Goal: Obtain resource: Download file/media

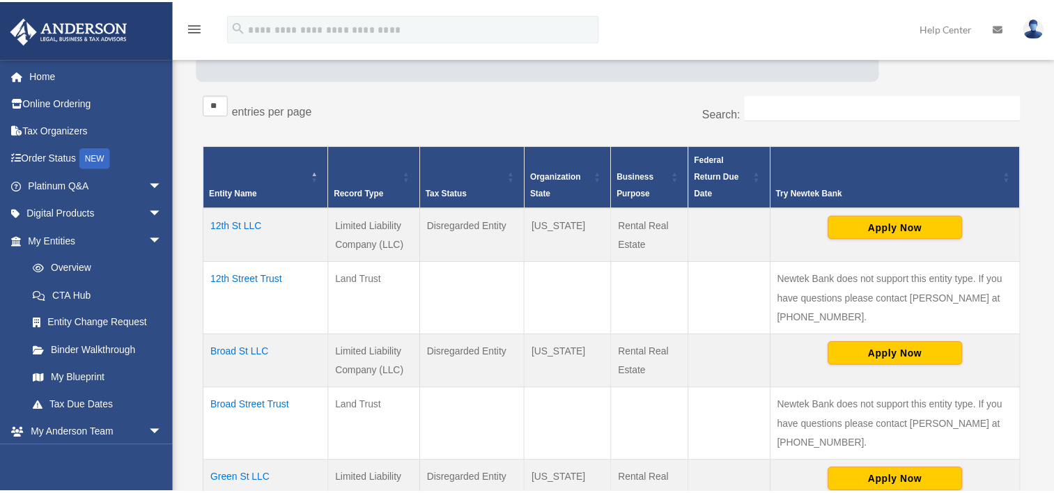
scroll to position [230, 0]
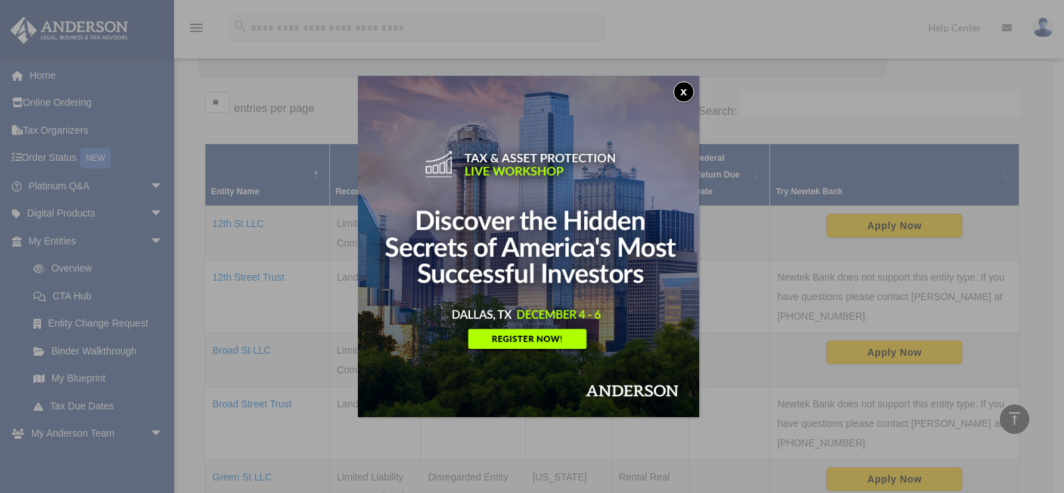
click at [694, 89] on button "x" at bounding box center [683, 91] width 21 height 21
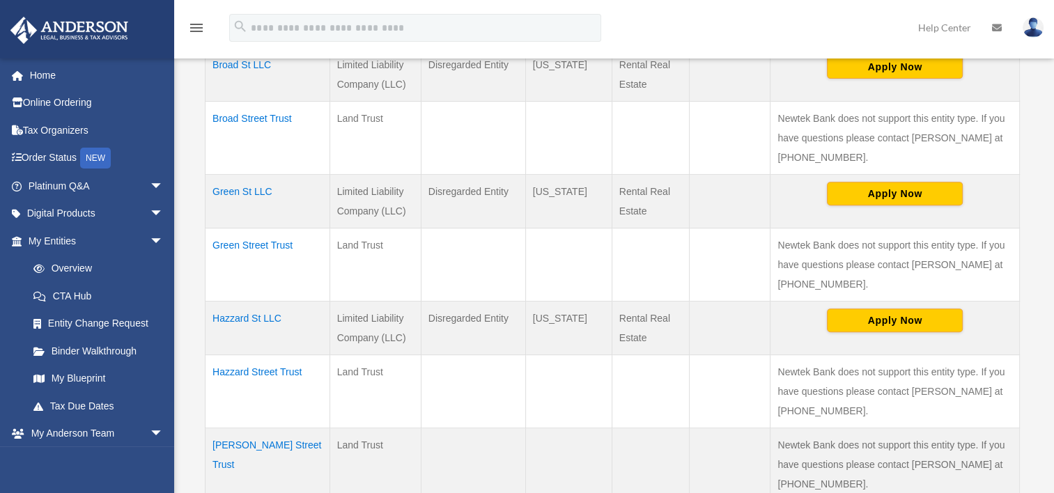
scroll to position [517, 0]
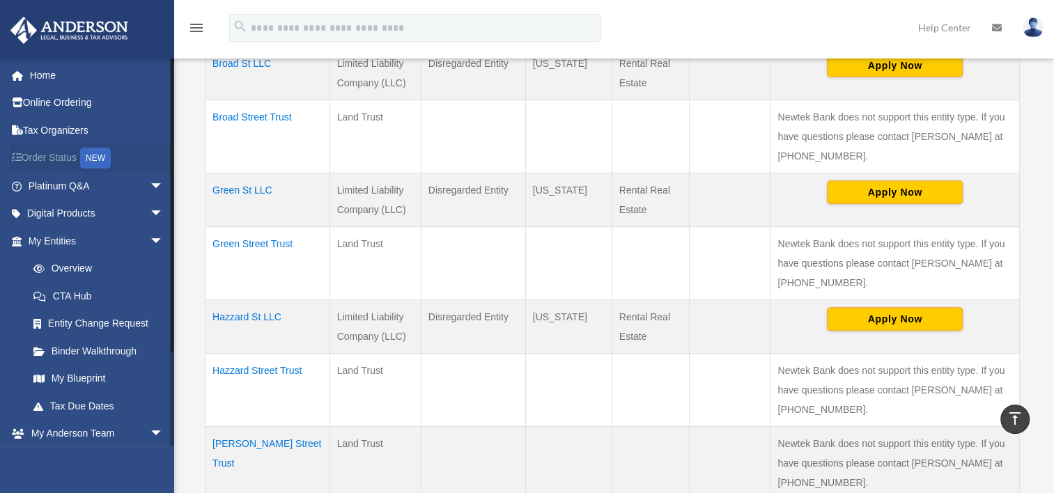
click at [55, 157] on link "Order Status NEW" at bounding box center [97, 158] width 175 height 29
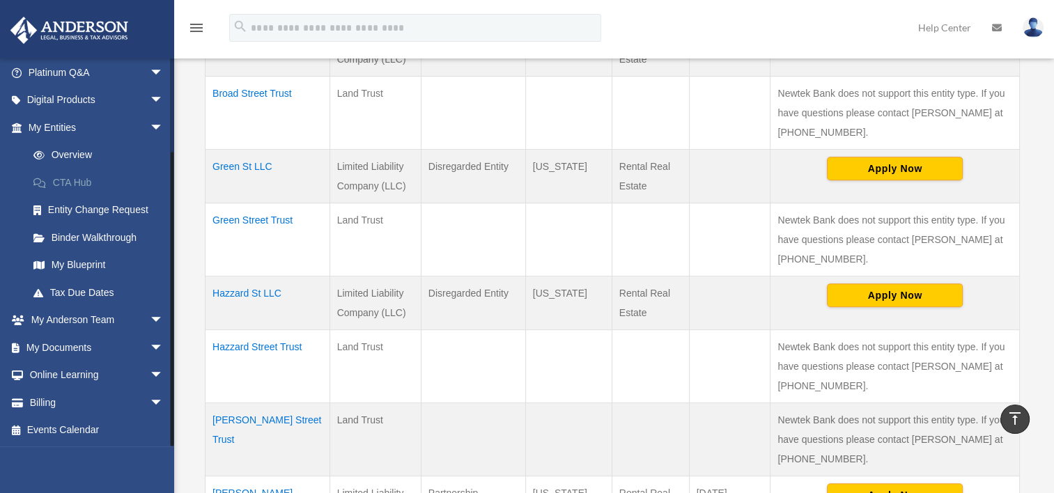
scroll to position [616, 0]
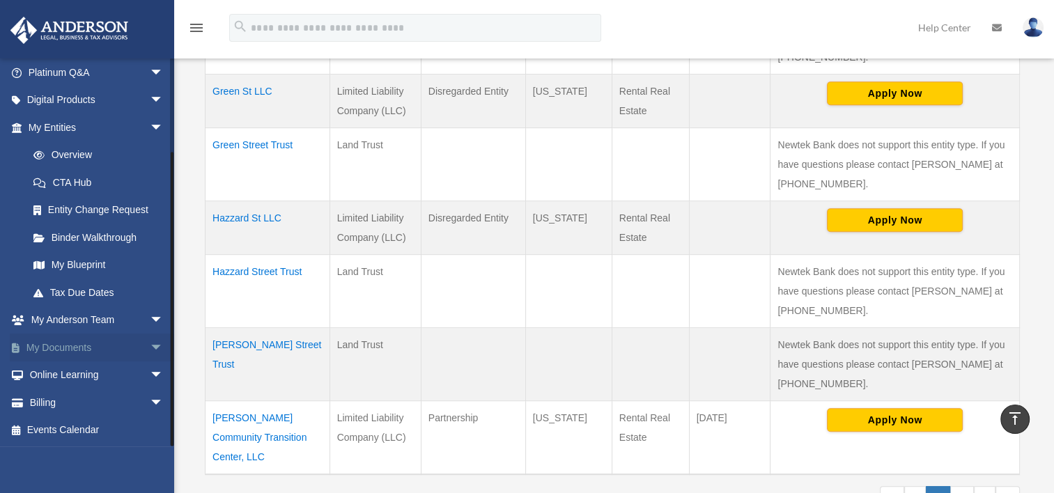
click at [74, 345] on link "My Documents arrow_drop_down" at bounding box center [97, 348] width 175 height 28
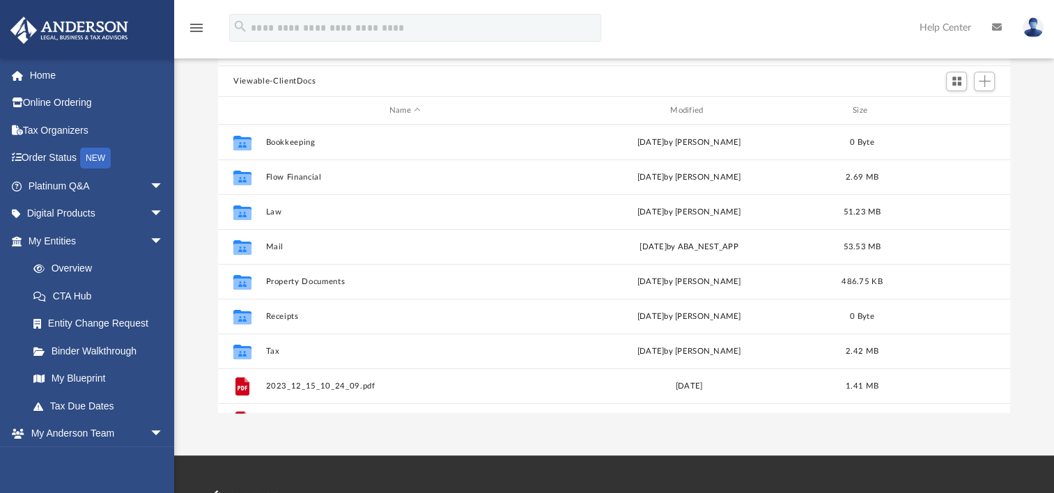
scroll to position [142, 0]
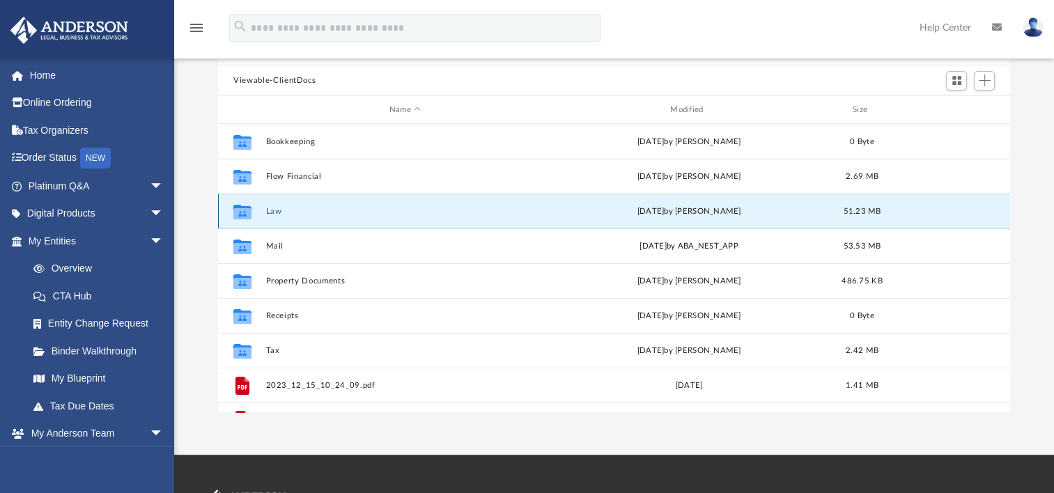
click at [273, 214] on button "Law" at bounding box center [405, 211] width 278 height 9
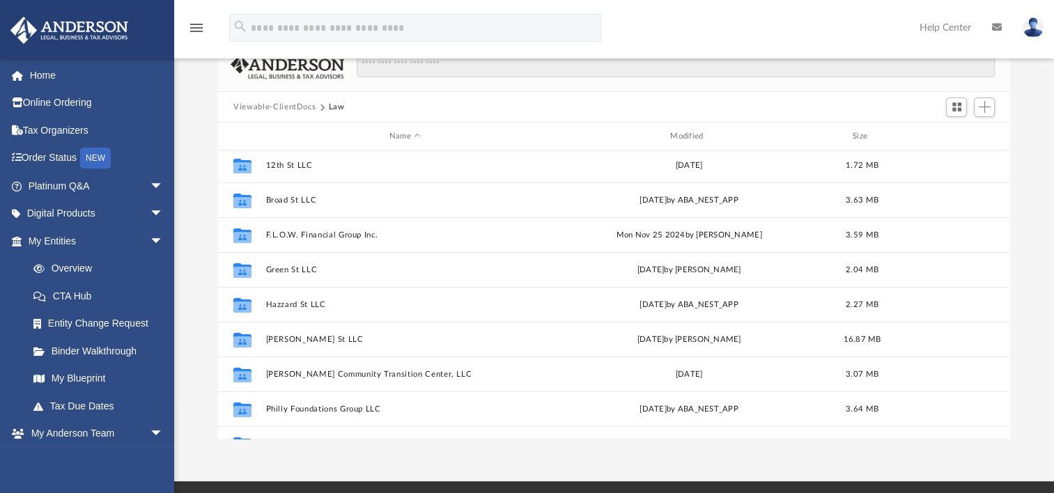
scroll to position [10, 0]
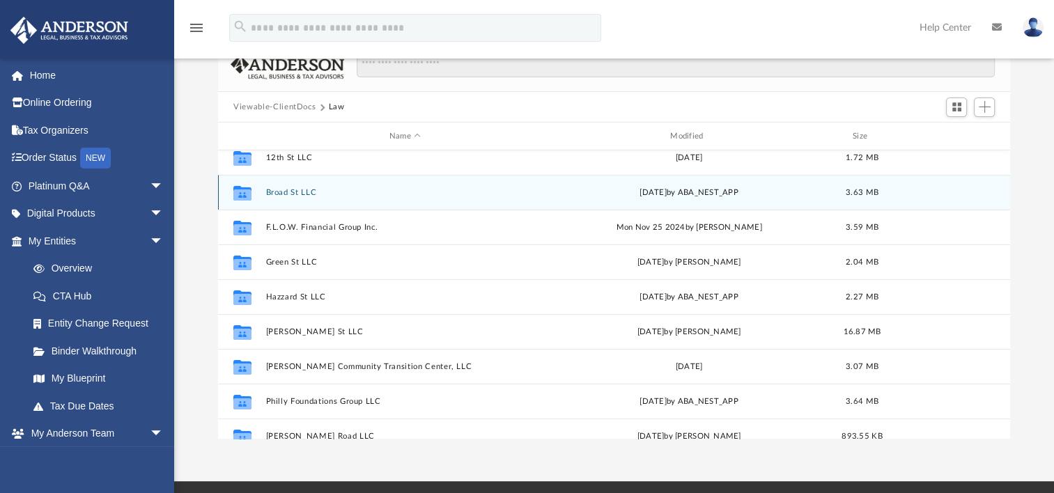
click at [267, 198] on div "Collaborated Folder Broad St LLC Tue Sep 2 2025 by ABA_NEST_APP 3.63 MB" at bounding box center [614, 192] width 792 height 35
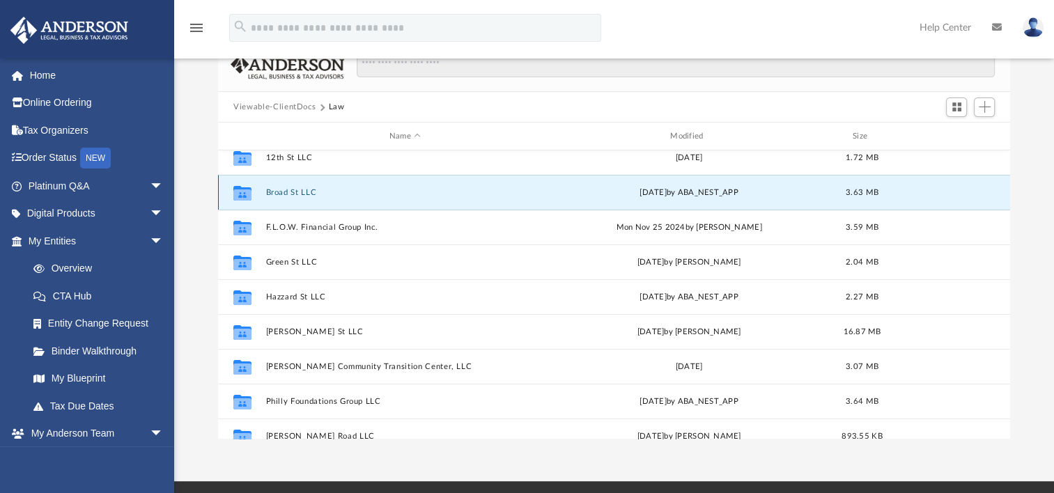
click at [281, 192] on button "Broad St LLC" at bounding box center [405, 192] width 278 height 9
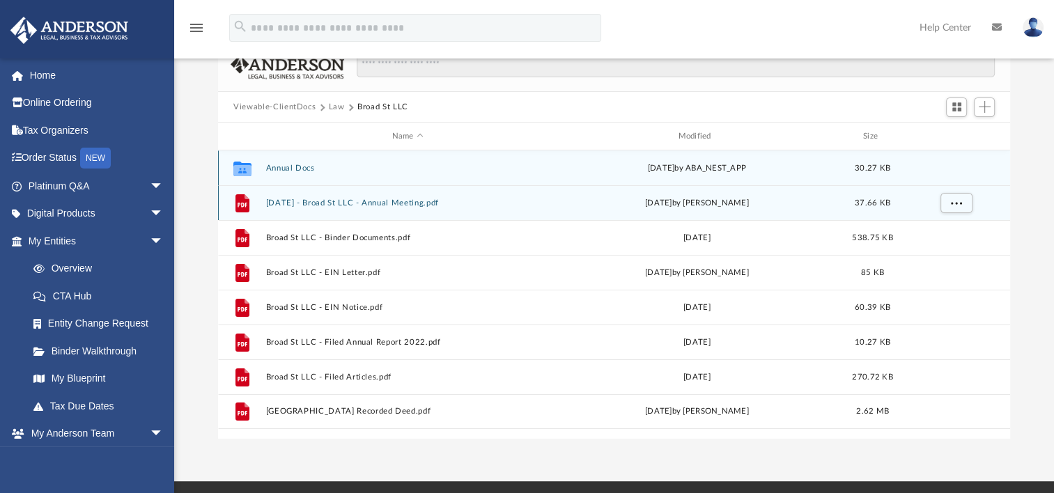
scroll to position [0, 0]
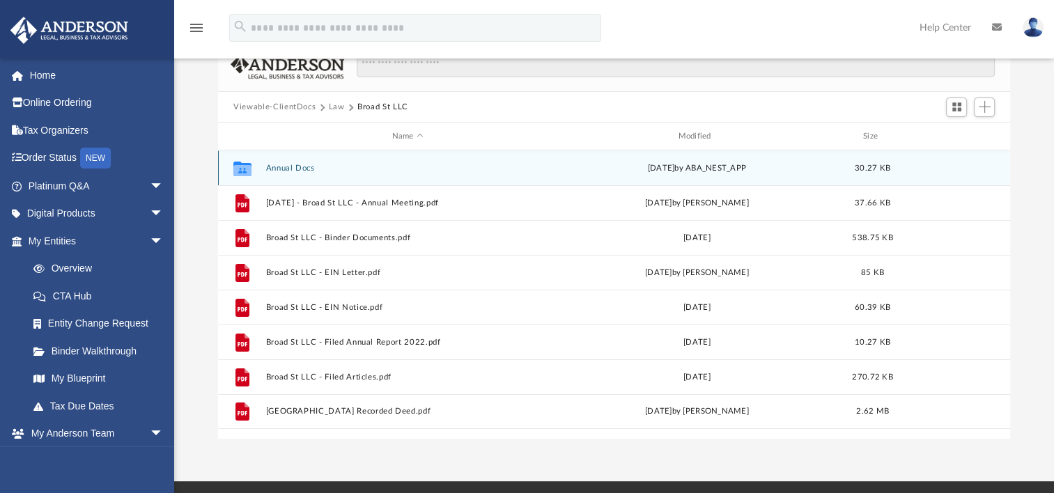
click at [284, 169] on button "Annual Docs" at bounding box center [407, 168] width 283 height 9
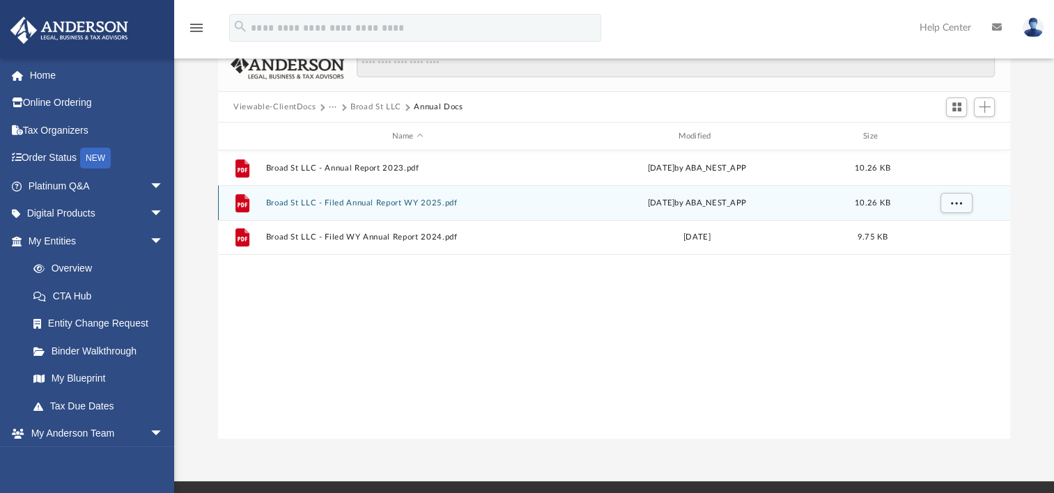
click at [385, 208] on div "File Broad St LLC - Filed Annual Report WY 2025.pdf Tue Sep 2 2025 by ABA_NEST_…" at bounding box center [614, 202] width 792 height 35
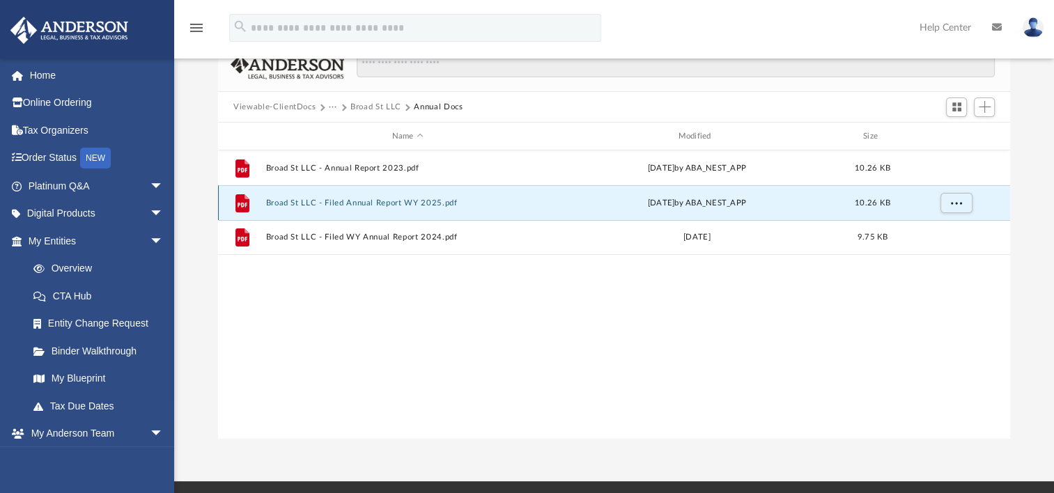
click at [287, 201] on button "Broad St LLC - Filed Annual Report WY 2025.pdf" at bounding box center [407, 202] width 283 height 9
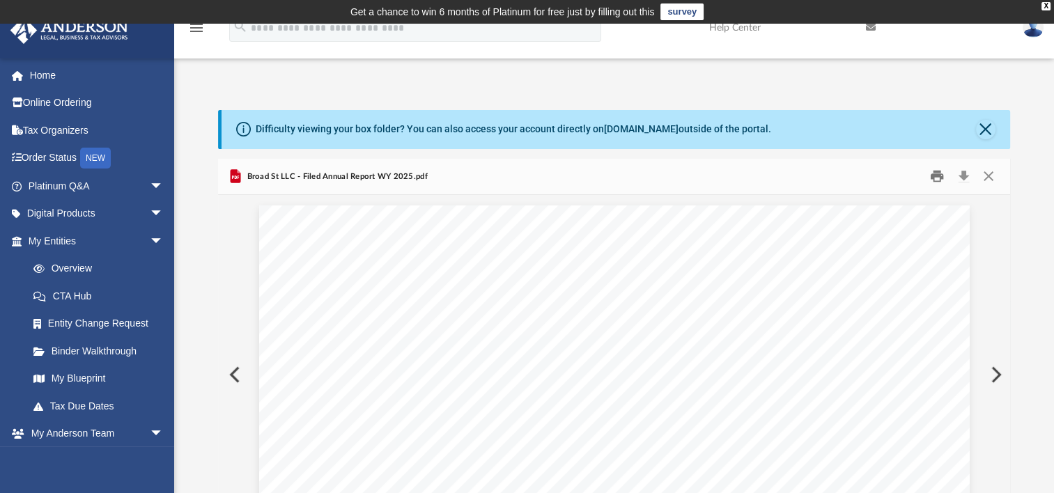
click at [937, 180] on button "Print" at bounding box center [937, 177] width 28 height 22
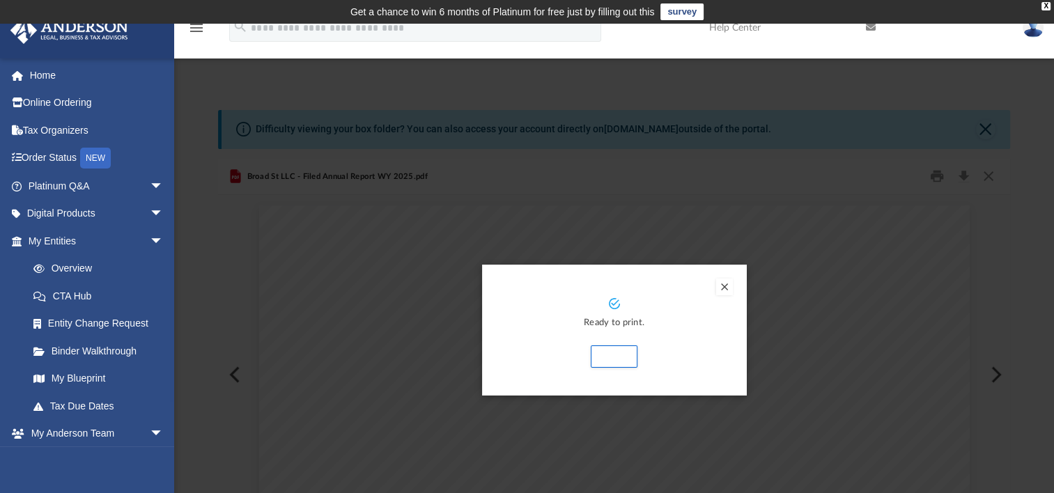
click at [723, 288] on button "Preview" at bounding box center [724, 287] width 17 height 17
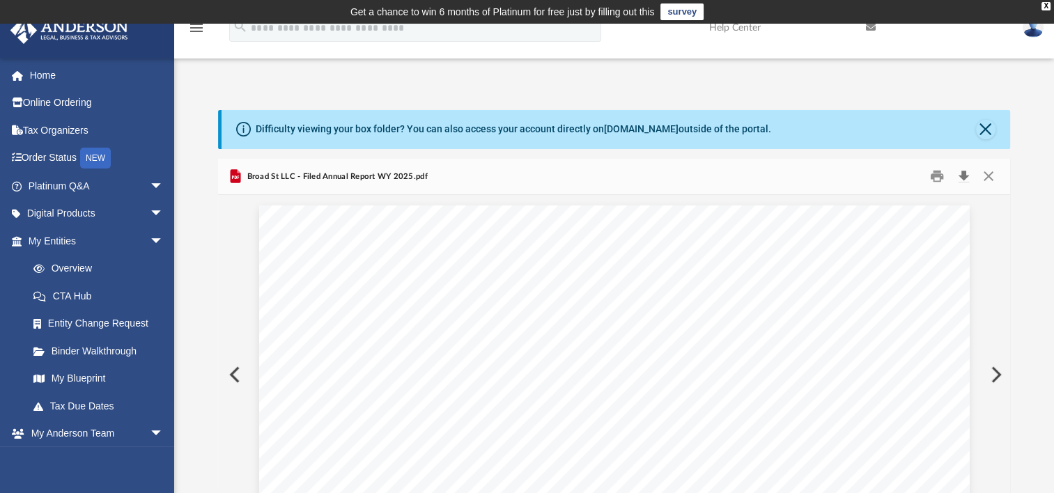
click at [962, 181] on button "Download" at bounding box center [962, 177] width 25 height 22
click at [987, 128] on button "Close" at bounding box center [985, 129] width 19 height 19
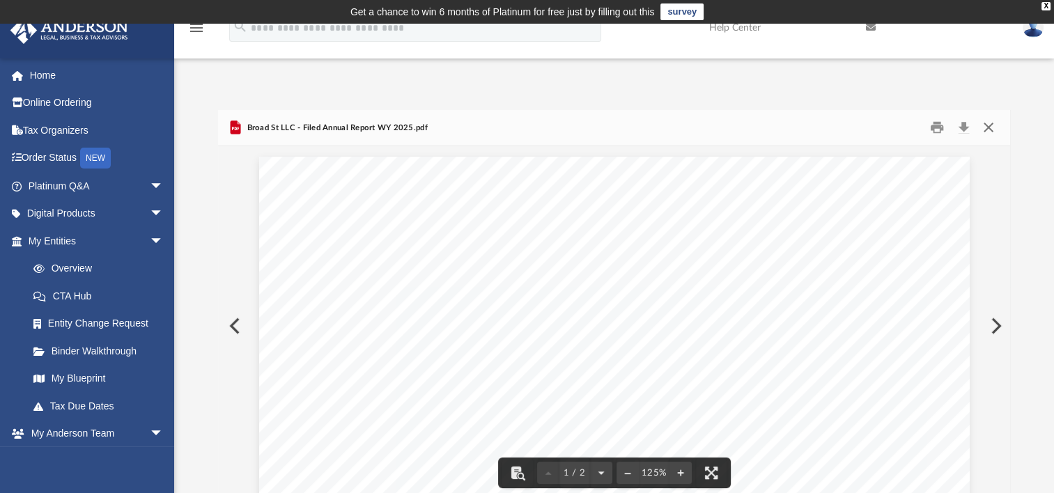
click at [979, 129] on button "Close" at bounding box center [987, 128] width 25 height 22
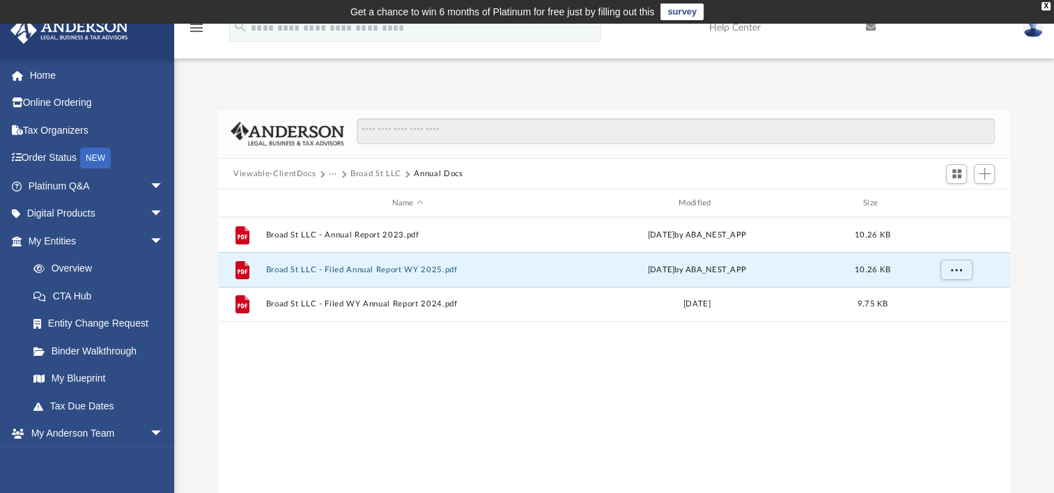
click at [370, 174] on button "Broad St LLC" at bounding box center [375, 174] width 51 height 13
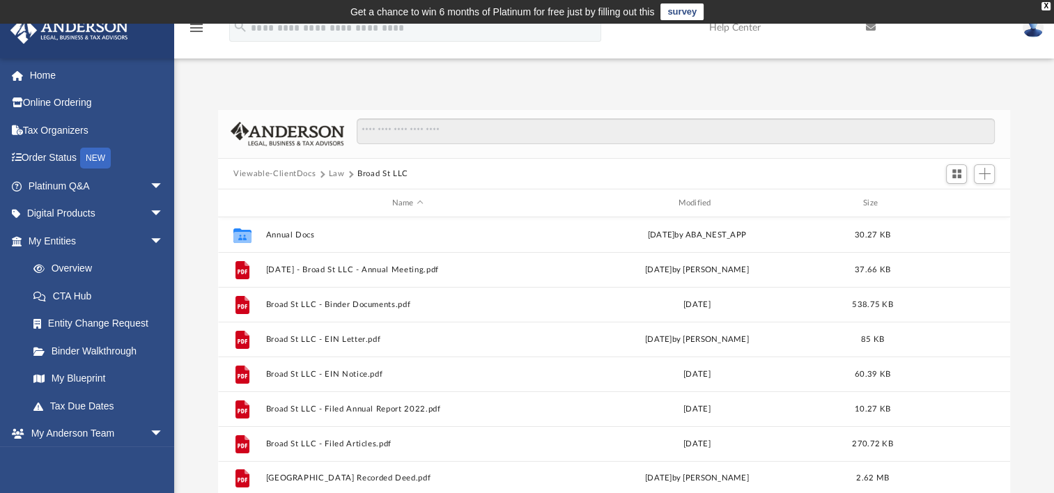
click at [304, 171] on button "Viewable-ClientDocs" at bounding box center [274, 174] width 82 height 13
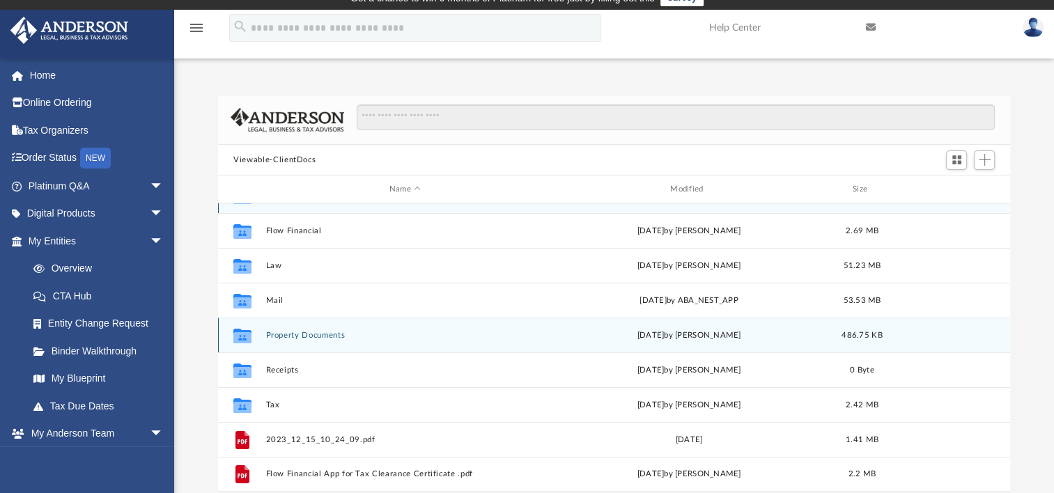
scroll to position [11, 0]
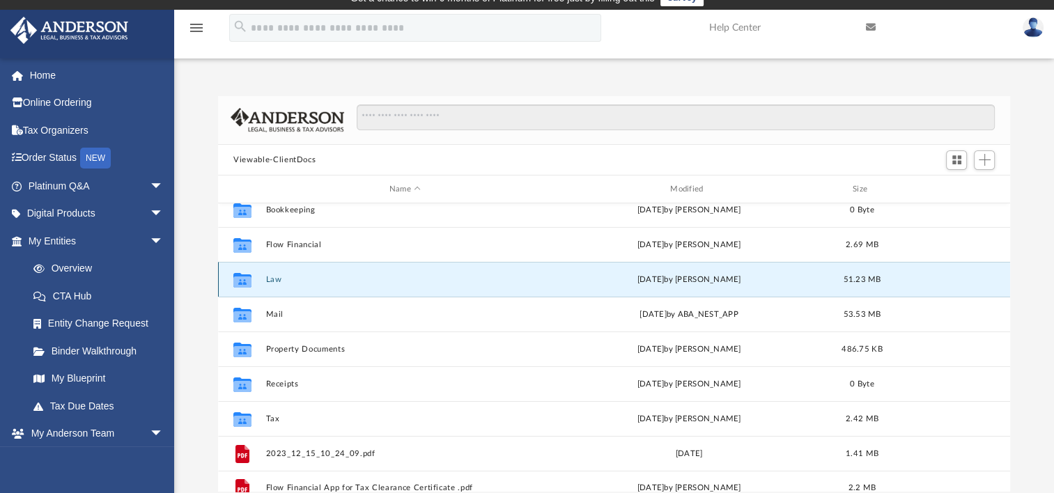
click at [276, 278] on button "Law" at bounding box center [405, 279] width 278 height 9
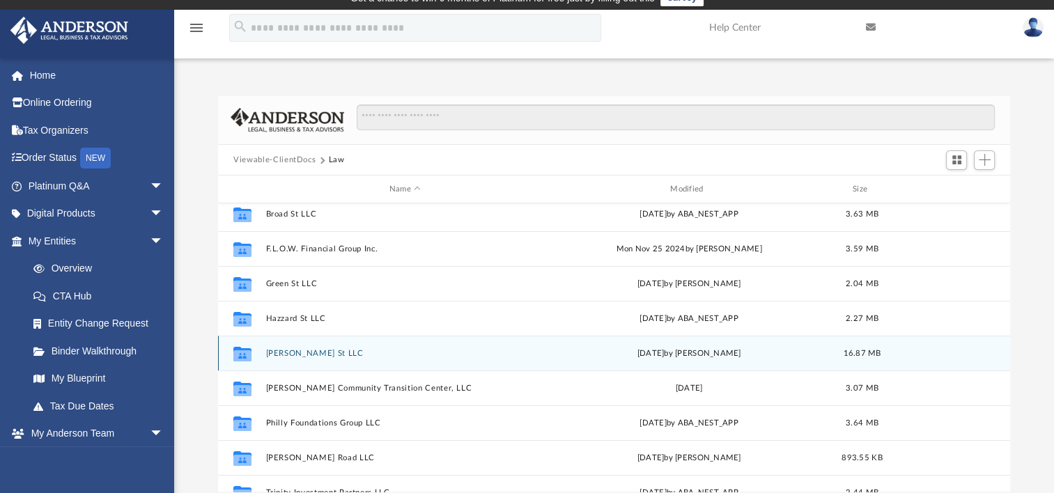
scroll to position [53, 0]
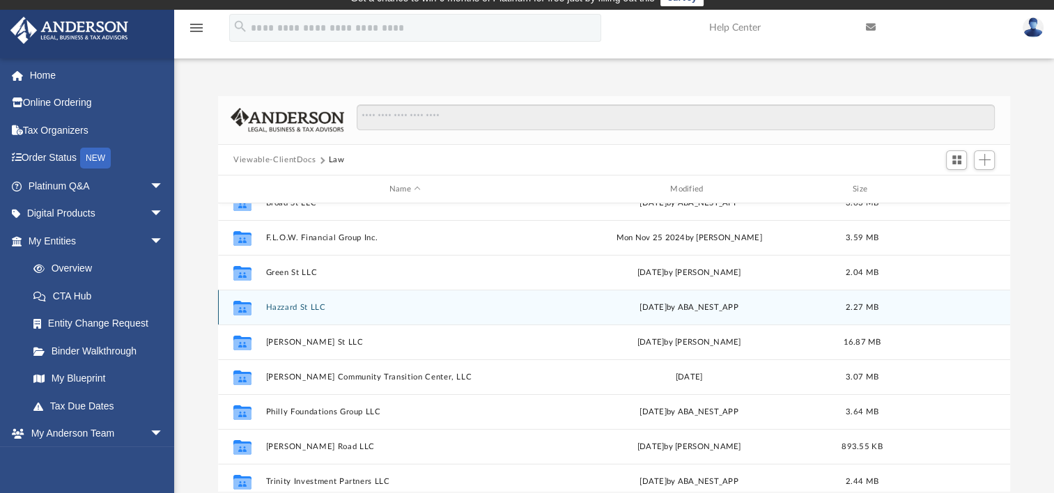
click at [299, 308] on button "Hazzard St LLC" at bounding box center [405, 307] width 278 height 9
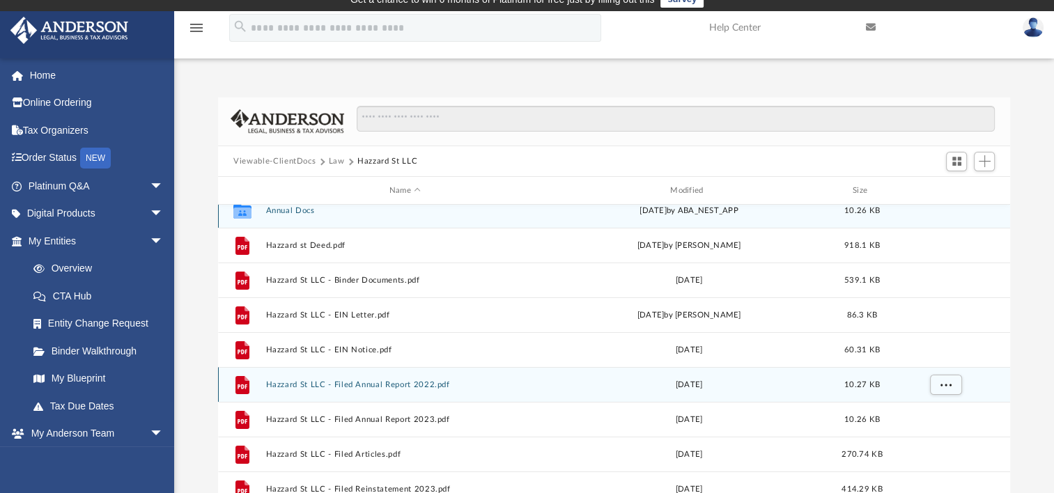
scroll to position [0, 0]
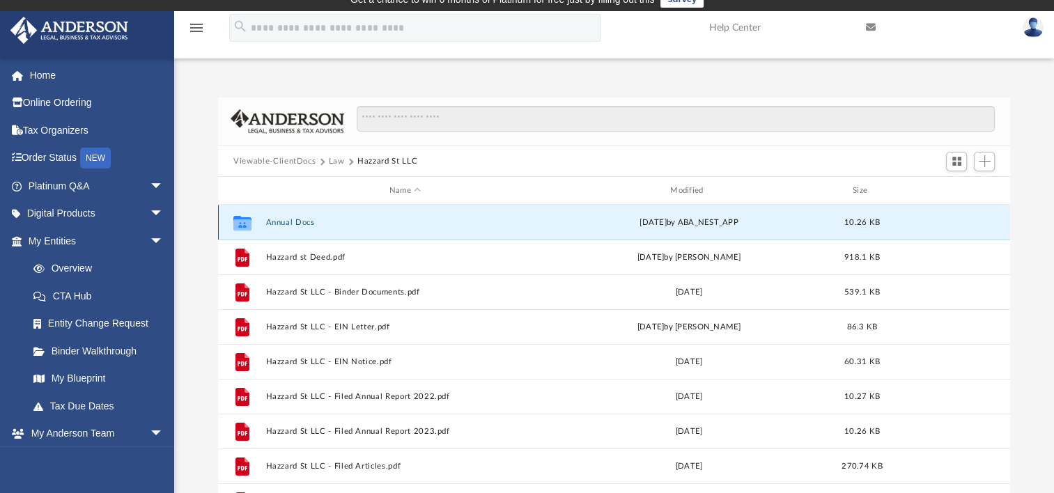
click at [290, 222] on button "Annual Docs" at bounding box center [405, 222] width 278 height 9
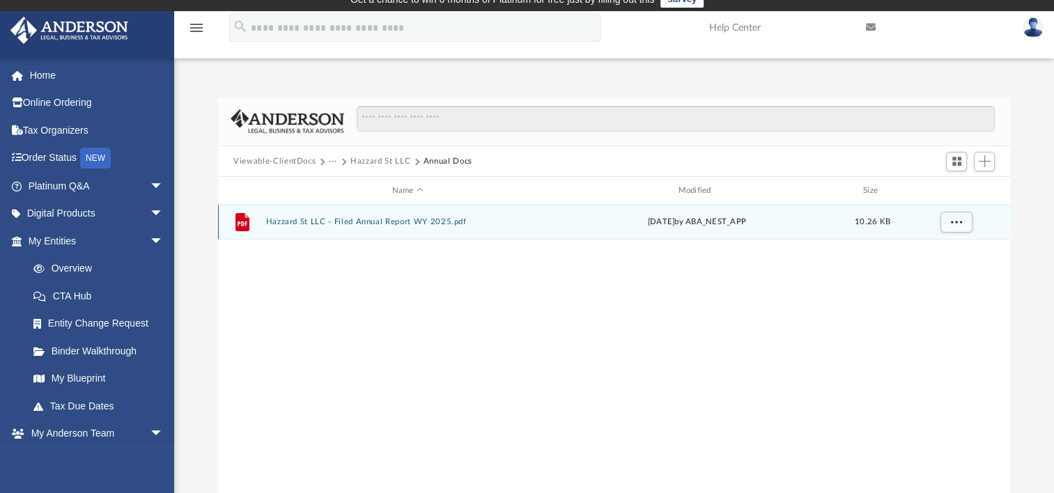
click at [345, 219] on button "Hazzard St LLC - Filed Annual Report WY 2025.pdf" at bounding box center [407, 221] width 283 height 9
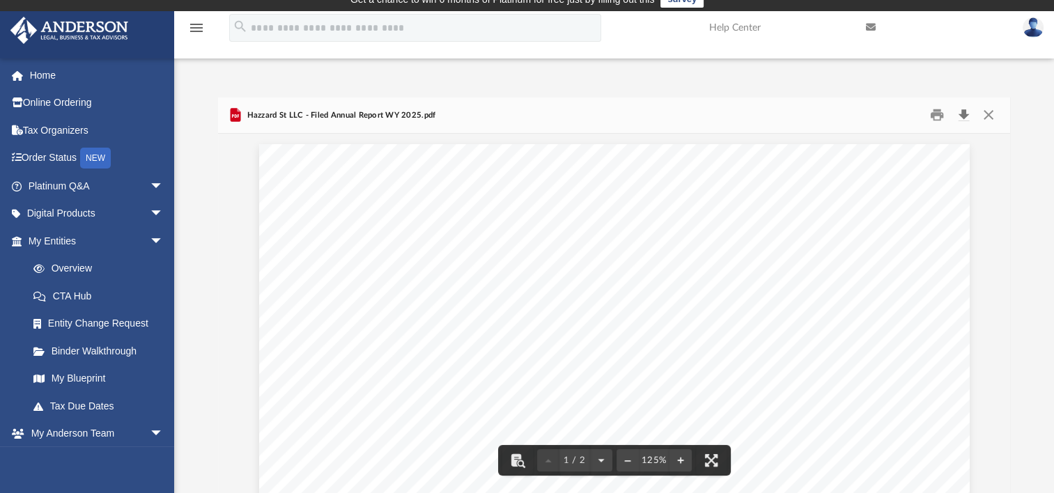
click at [962, 108] on button "Download" at bounding box center [962, 115] width 25 height 22
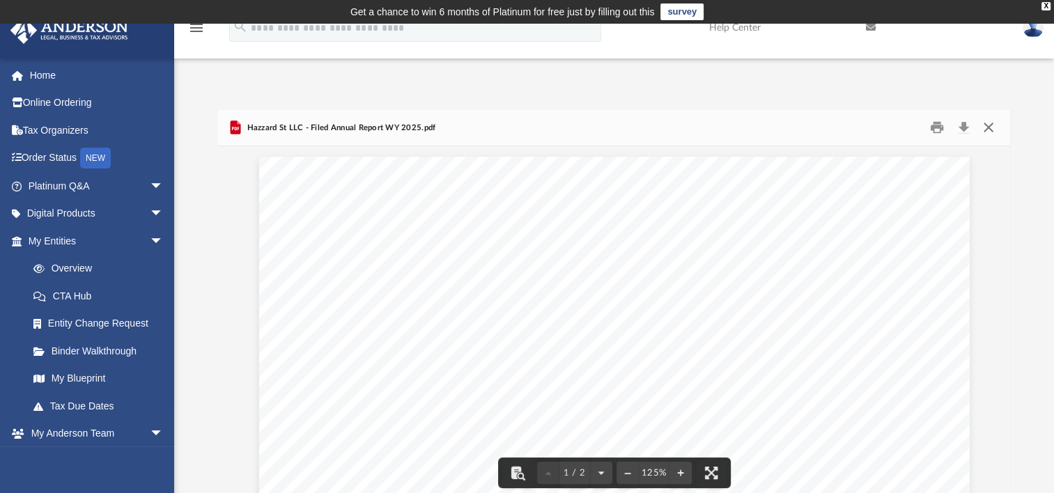
click at [987, 130] on button "Close" at bounding box center [987, 128] width 25 height 22
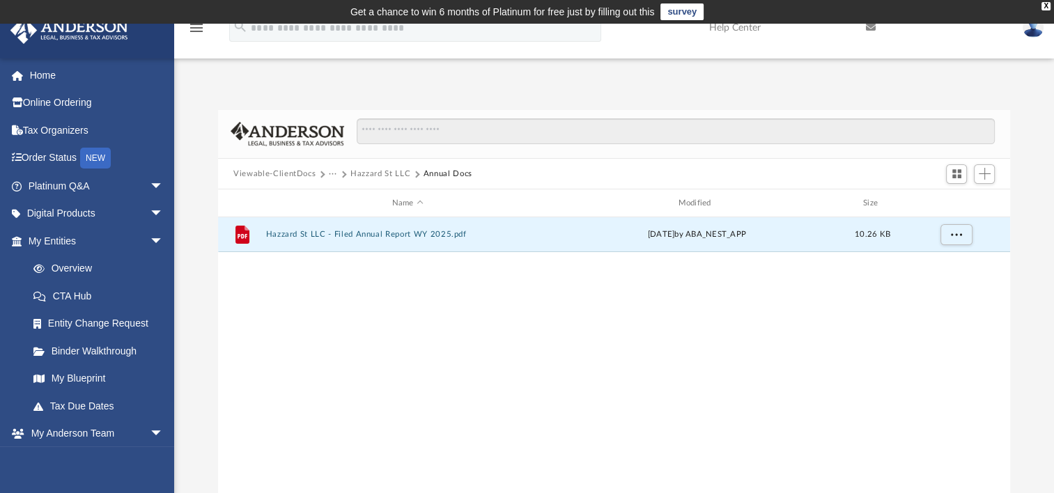
click at [366, 169] on button "Hazzard St LLC" at bounding box center [380, 174] width 60 height 13
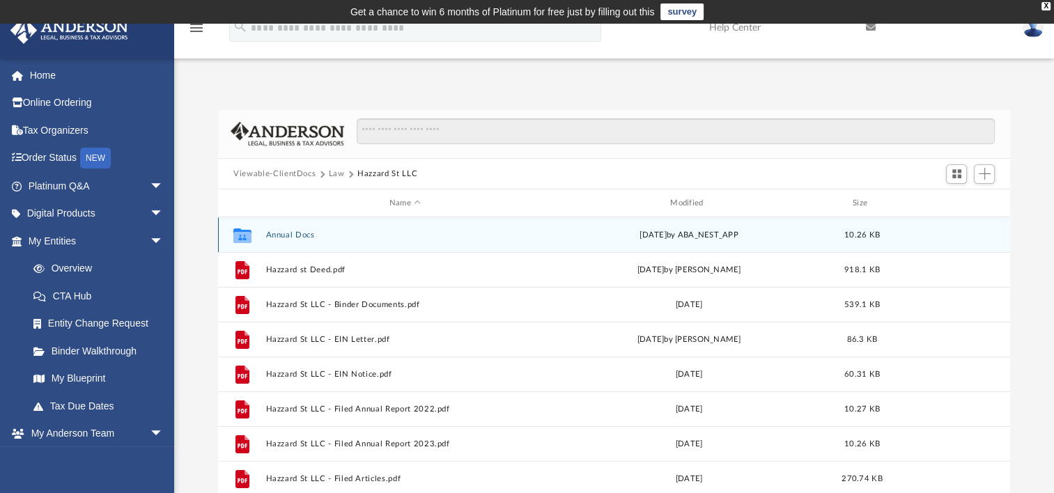
click at [279, 234] on button "Annual Docs" at bounding box center [405, 234] width 278 height 9
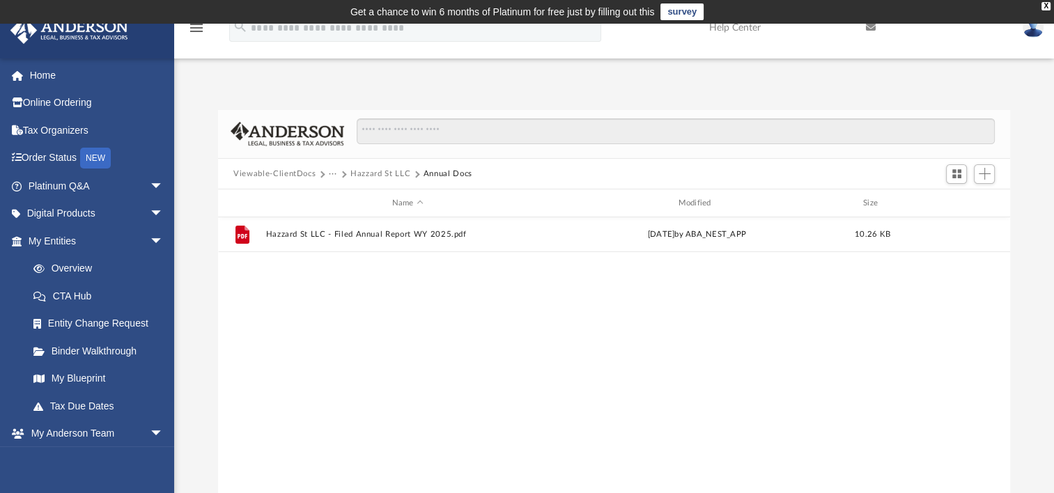
click at [284, 175] on button "Viewable-ClientDocs" at bounding box center [274, 174] width 82 height 13
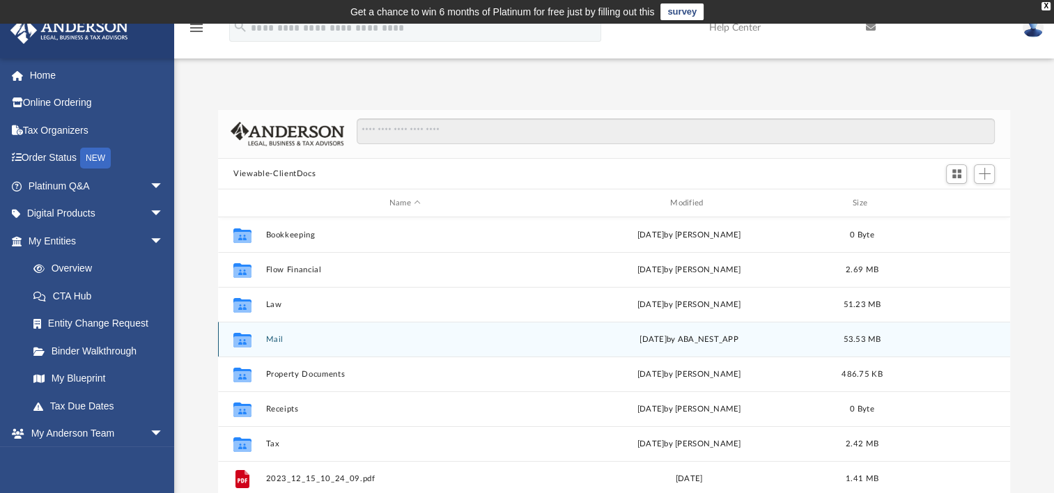
click at [274, 336] on button "Mail" at bounding box center [405, 339] width 278 height 9
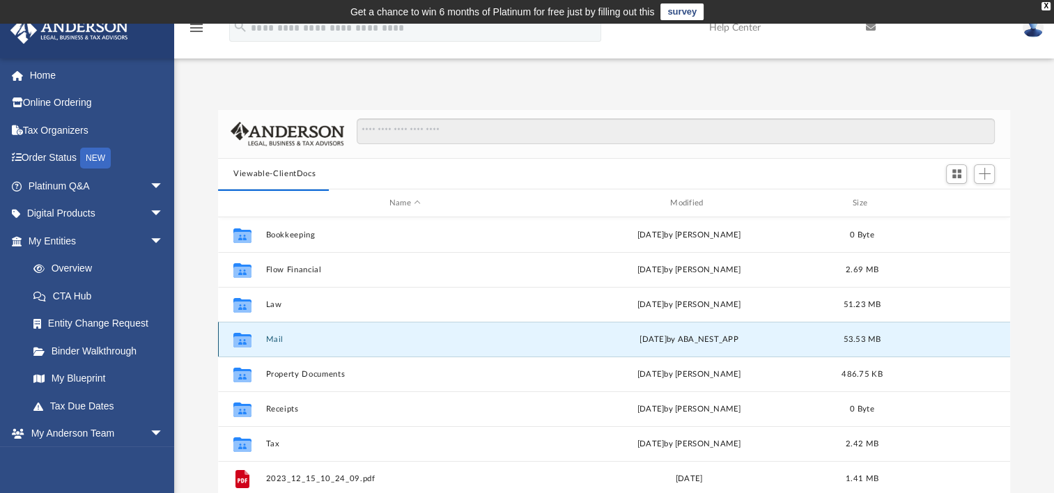
click at [279, 340] on button "Mail" at bounding box center [405, 339] width 278 height 9
click at [583, 339] on div "Fri May 30 2025 by ABA_NEST_APP" at bounding box center [689, 340] width 278 height 13
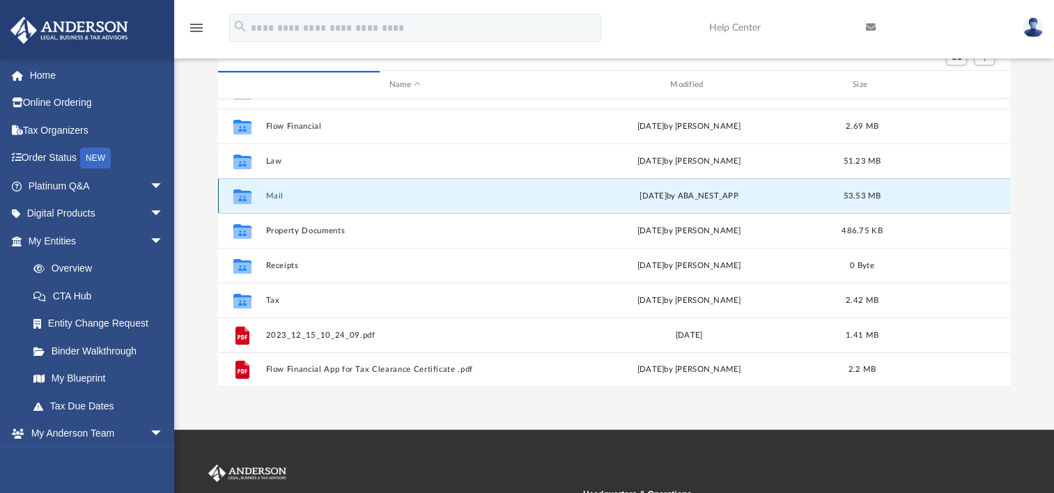
scroll to position [128, 0]
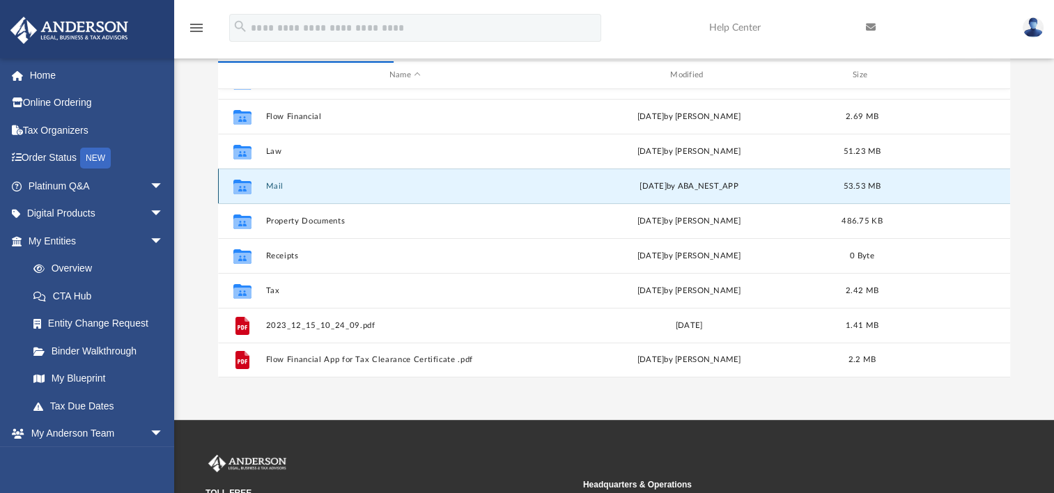
click at [685, 189] on div "Fri May 30 2025 by ABA_NEST_APP" at bounding box center [689, 186] width 278 height 13
click at [256, 182] on div "Collaborated Folder" at bounding box center [242, 186] width 35 height 22
click at [279, 187] on button "Mail" at bounding box center [405, 186] width 278 height 9
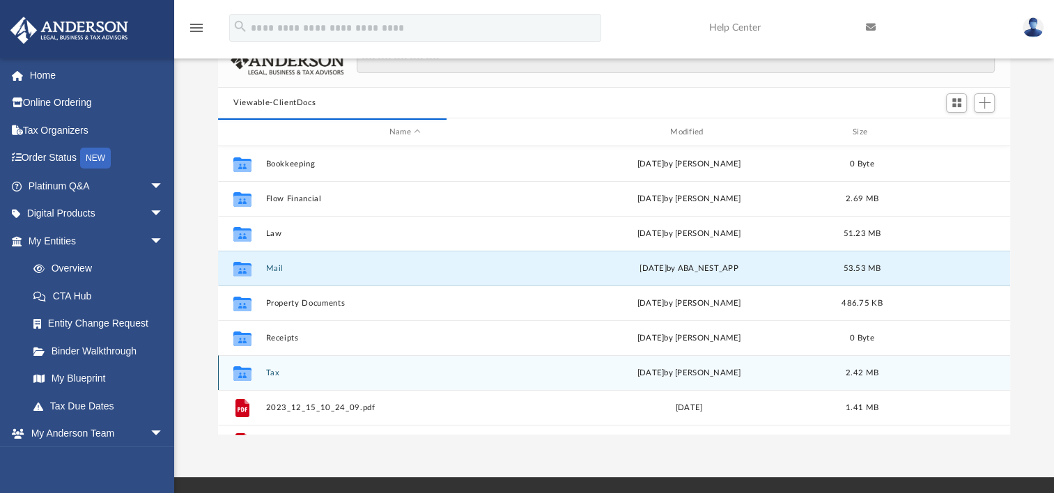
scroll to position [70, 0]
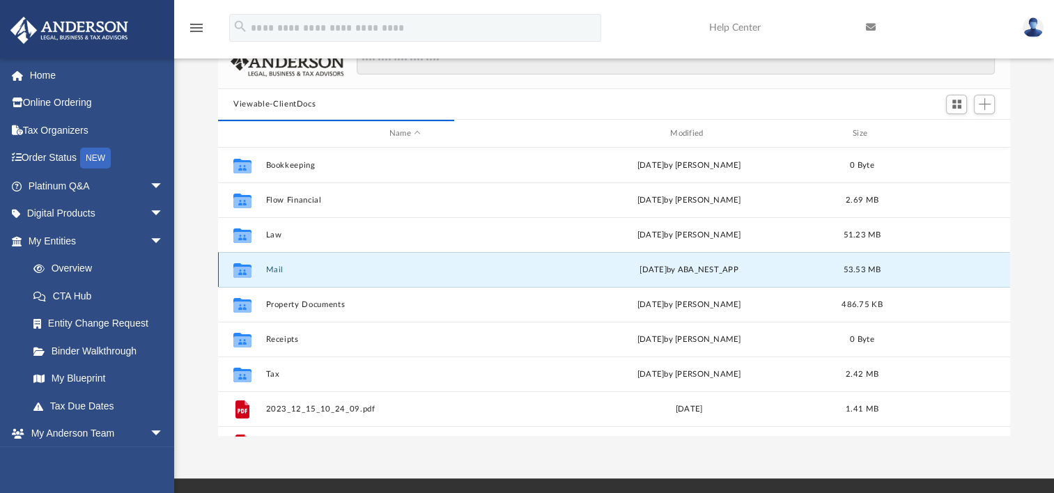
click at [244, 267] on icon "grid" at bounding box center [242, 272] width 18 height 11
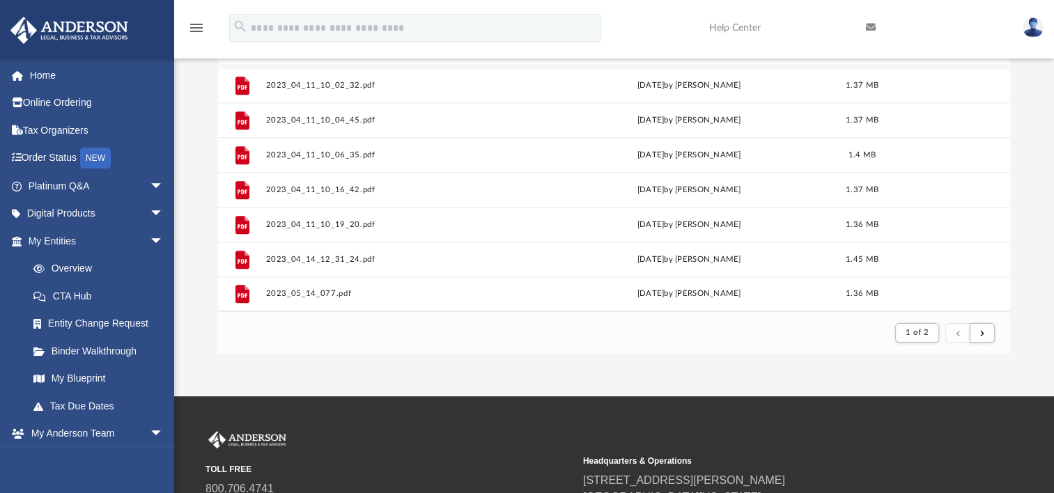
scroll to position [150, 0]
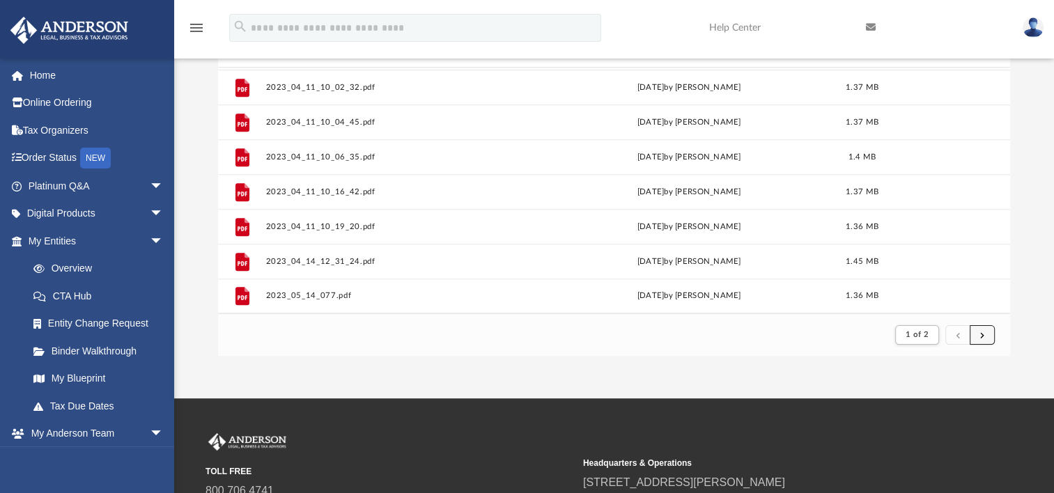
click at [990, 339] on button "submit" at bounding box center [981, 335] width 25 height 20
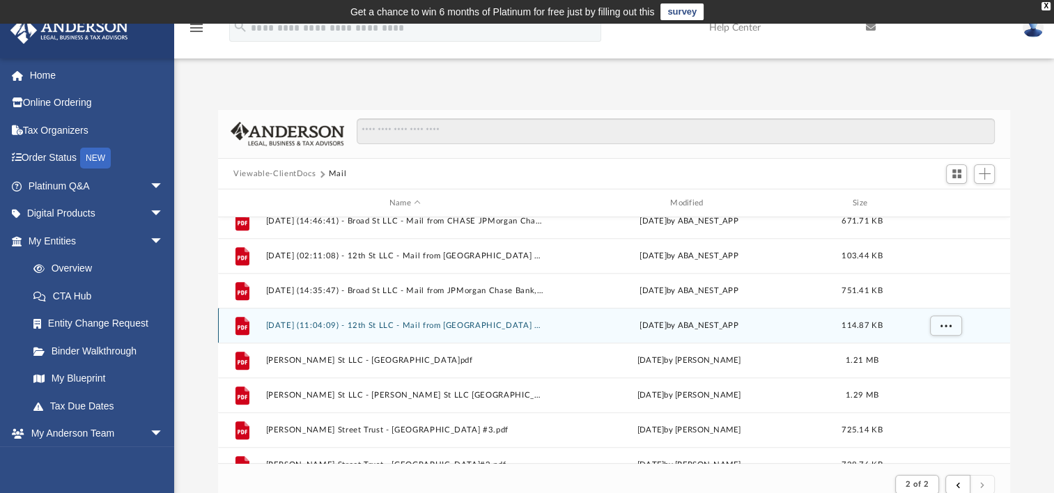
scroll to position [713, 0]
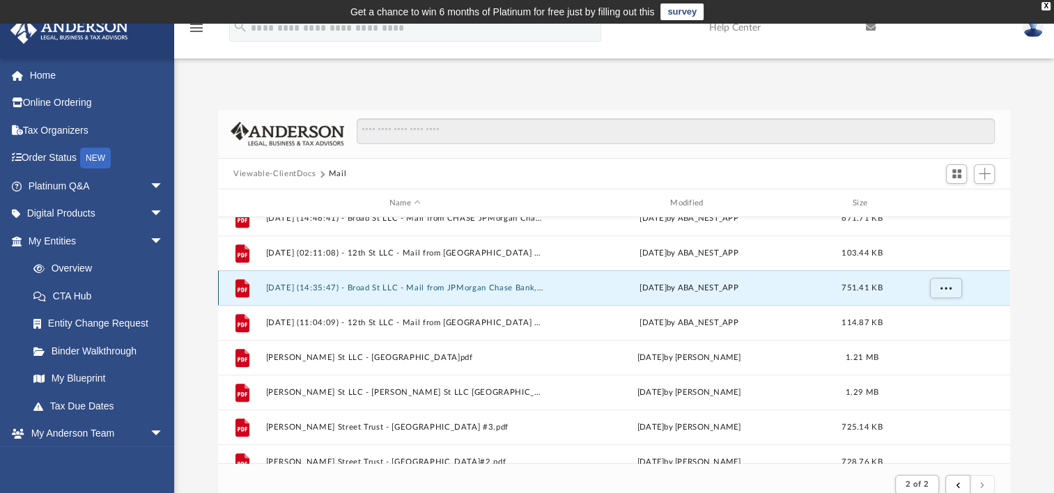
click at [444, 286] on button "2025.05.08 (14:35:47) - Broad St LLC - Mail from JPMorgan Chase Bank, N.A..pdf" at bounding box center [405, 287] width 278 height 9
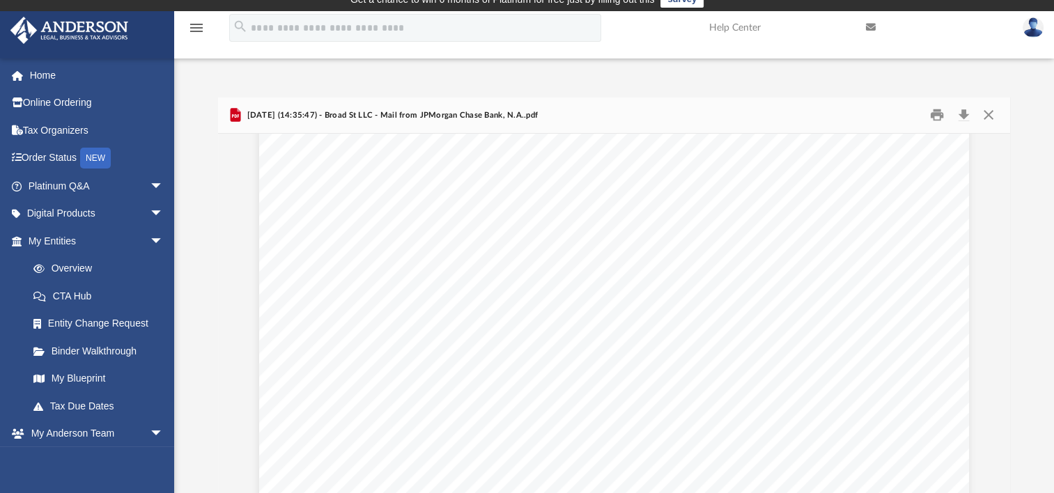
scroll to position [1251, 0]
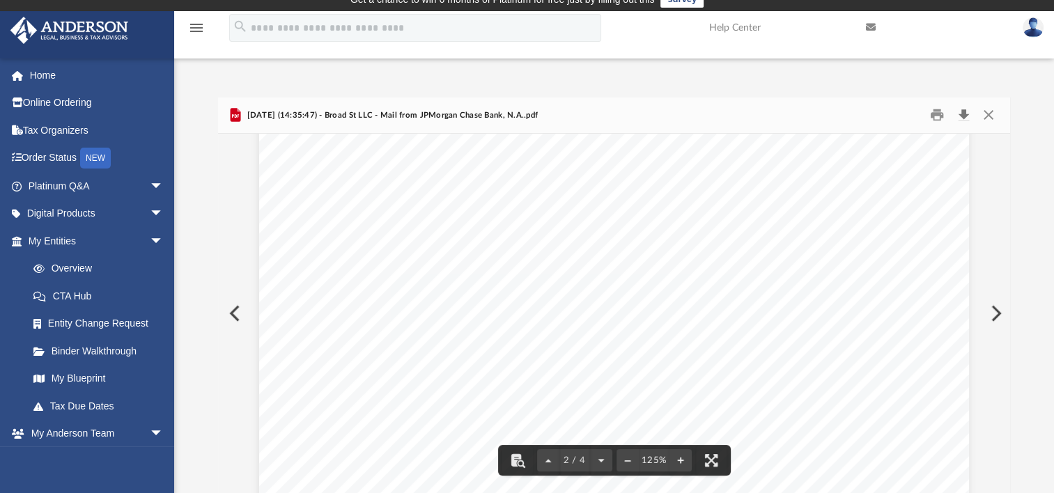
click at [961, 118] on button "Download" at bounding box center [962, 115] width 25 height 22
click at [985, 117] on button "Close" at bounding box center [987, 115] width 25 height 22
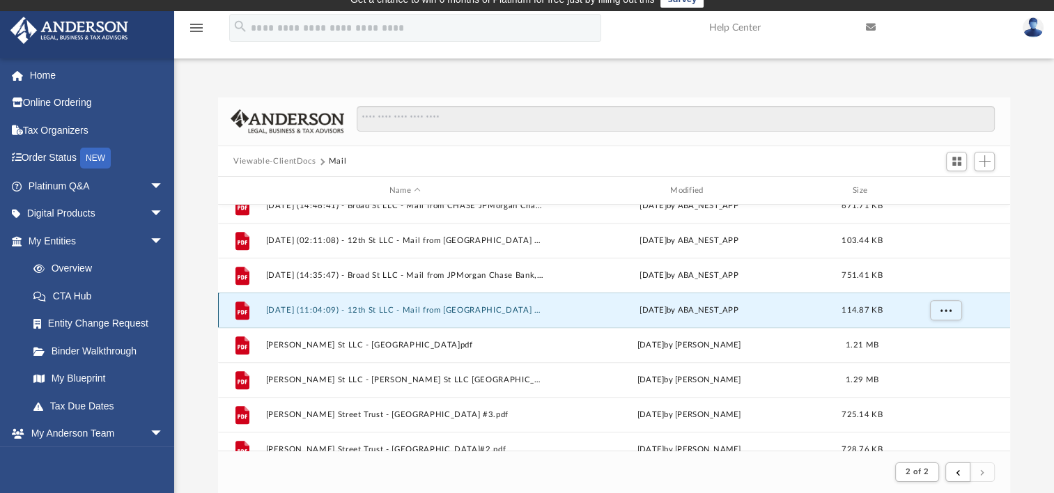
click at [458, 309] on button "2025.05.30 (11:04:09) - 12th St LLC - Mail from Black Hills Energy.pdf" at bounding box center [405, 310] width 278 height 9
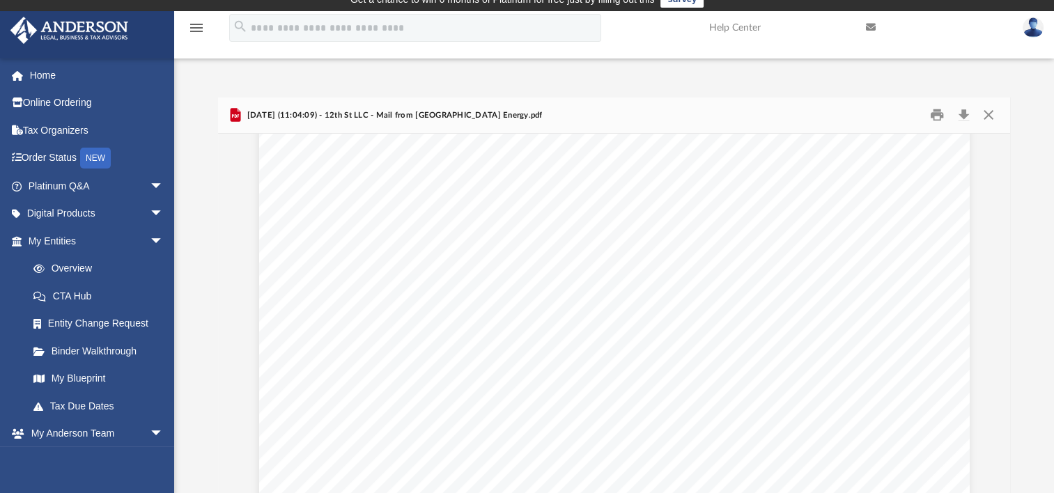
scroll to position [181, 0]
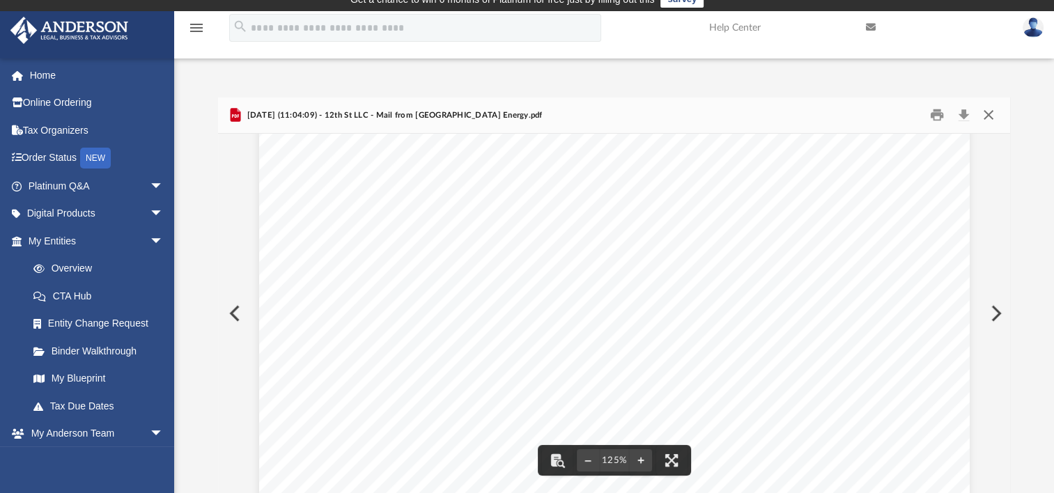
click at [988, 124] on button "Close" at bounding box center [987, 115] width 25 height 22
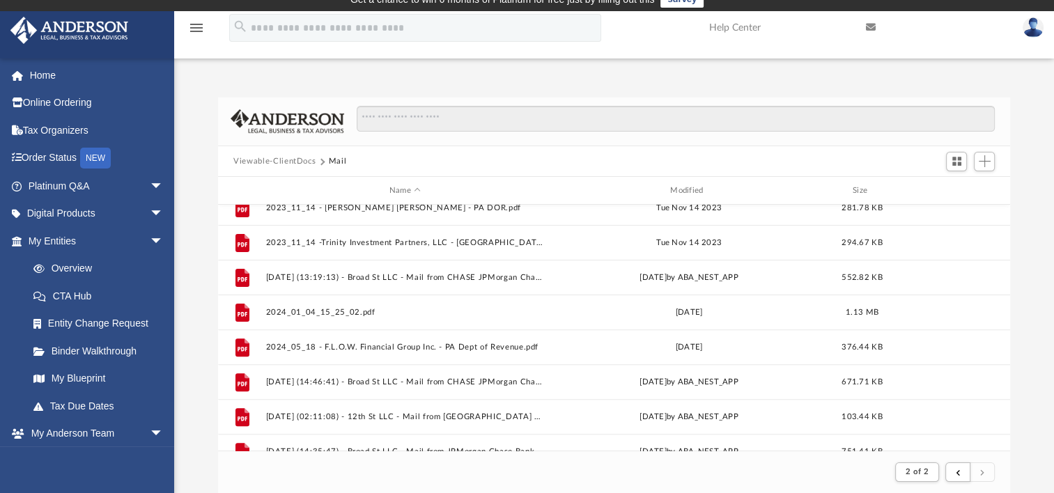
scroll to position [536, 0]
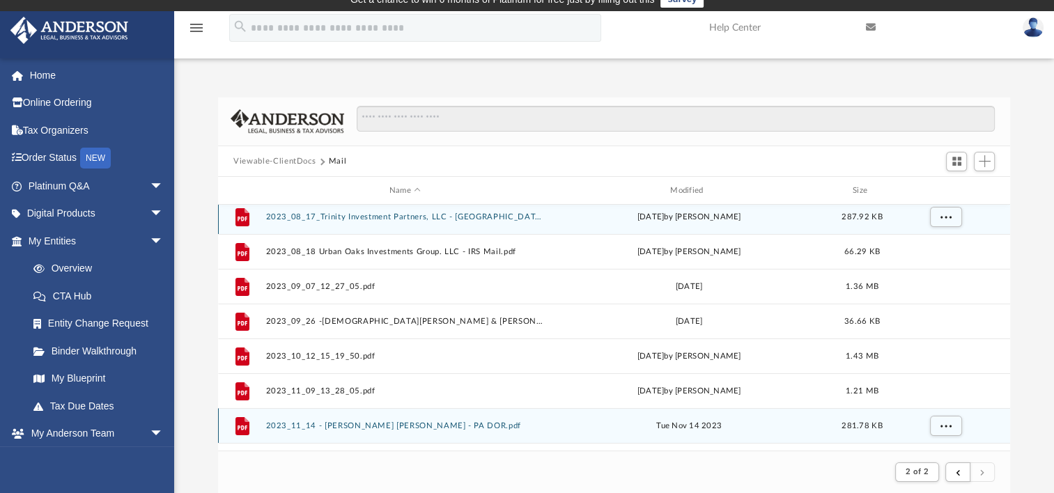
click at [500, 205] on div "File 2023_08_17_Trinity Investment Partners, LLC - PA DOR.pdf Thu Aug 17 2023 b…" at bounding box center [614, 216] width 792 height 35
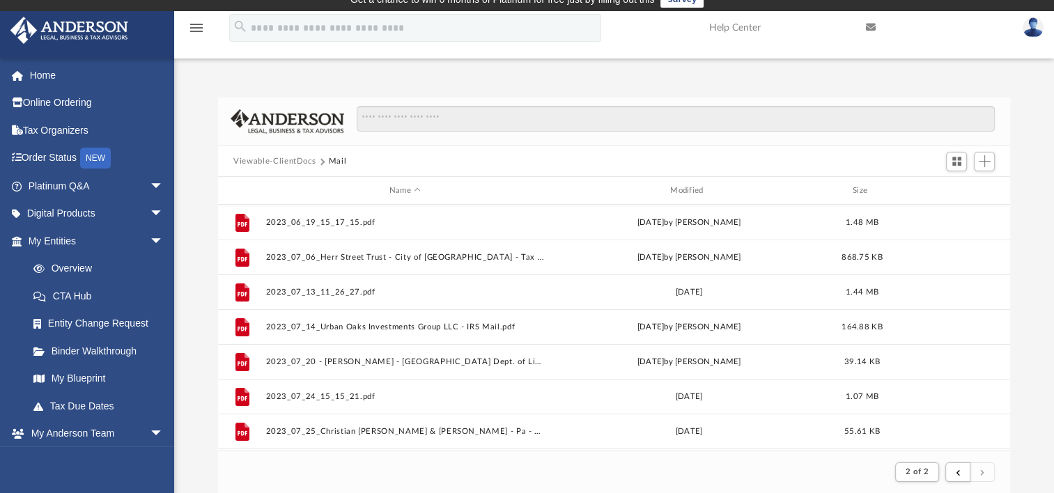
scroll to position [0, 0]
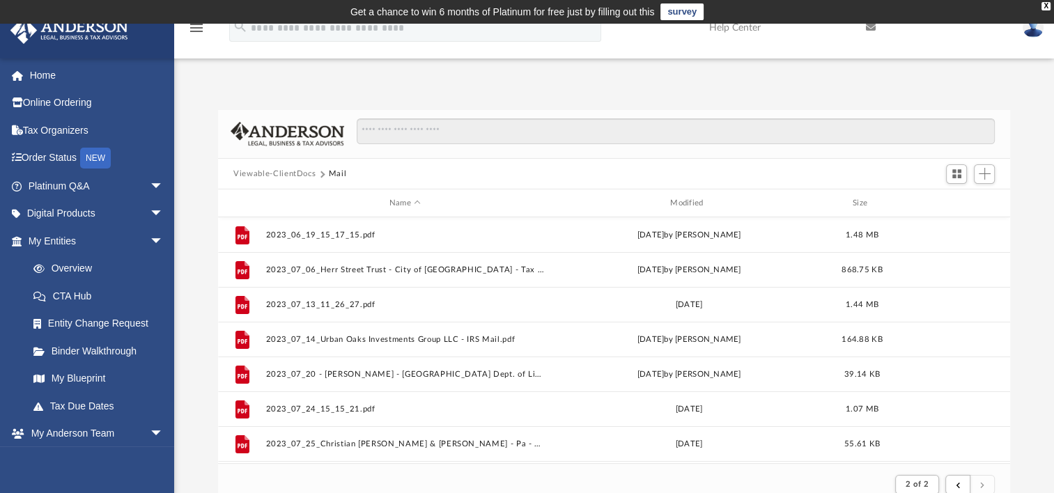
click at [337, 131] on img at bounding box center [287, 134] width 114 height 24
click at [285, 175] on button "Viewable-ClientDocs" at bounding box center [274, 174] width 82 height 13
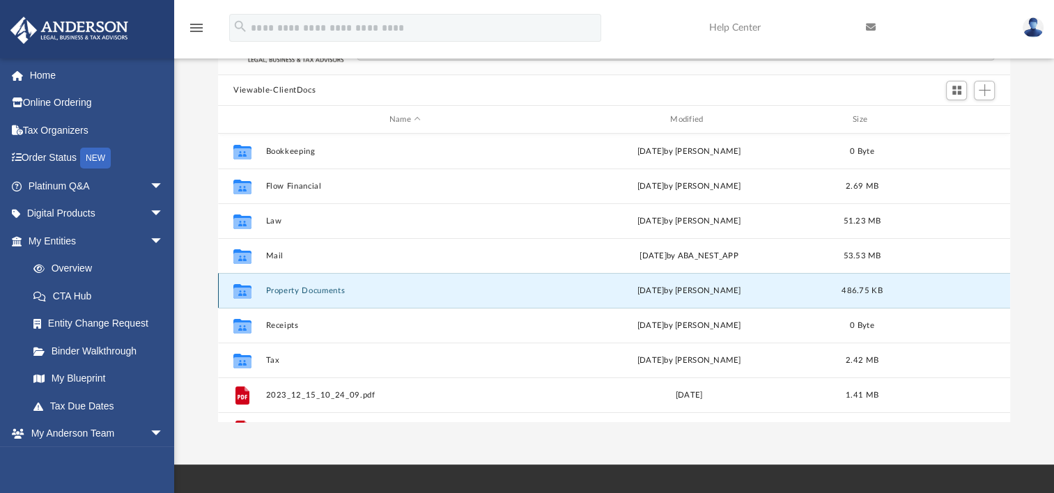
click at [276, 294] on button "Property Documents" at bounding box center [405, 290] width 278 height 9
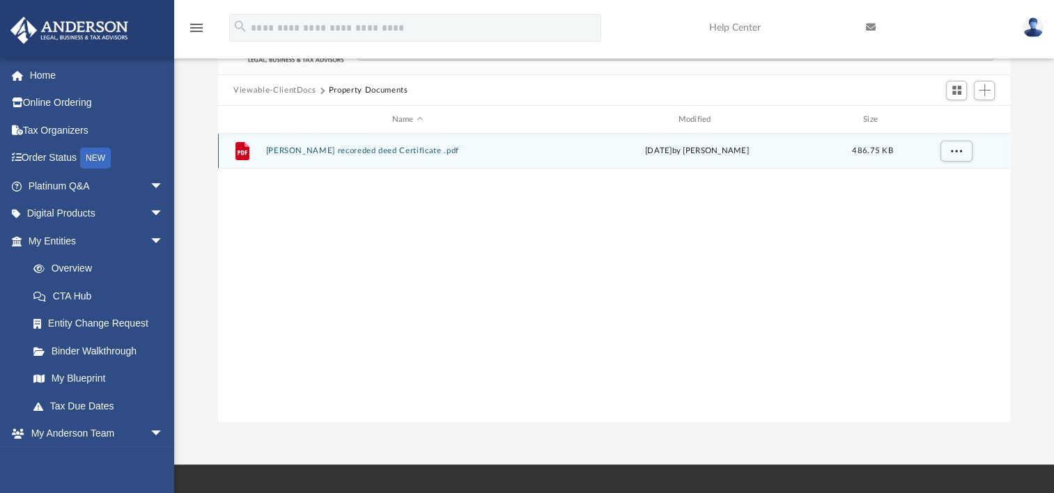
click at [343, 152] on button "Walsingham recoreded deed Certificate .pdf" at bounding box center [407, 150] width 283 height 9
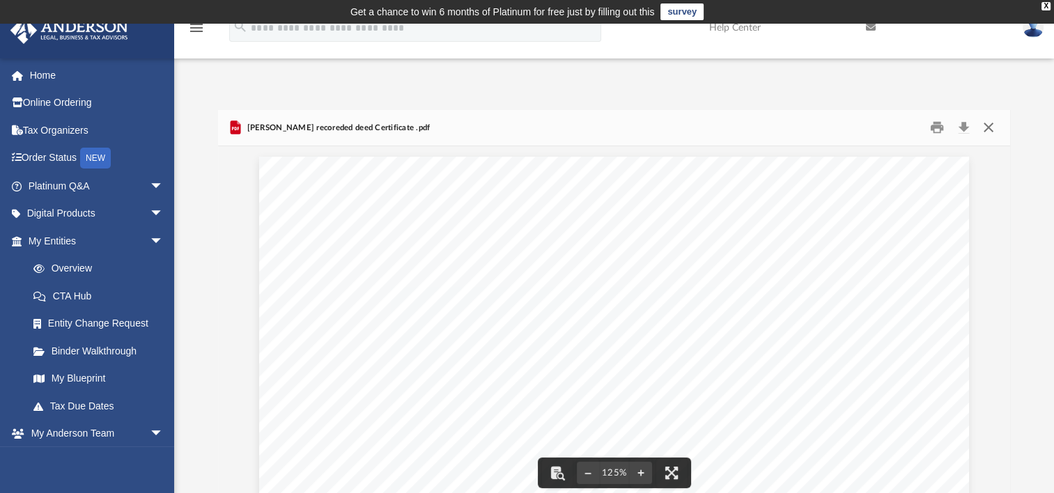
click at [986, 126] on button "Close" at bounding box center [987, 128] width 25 height 22
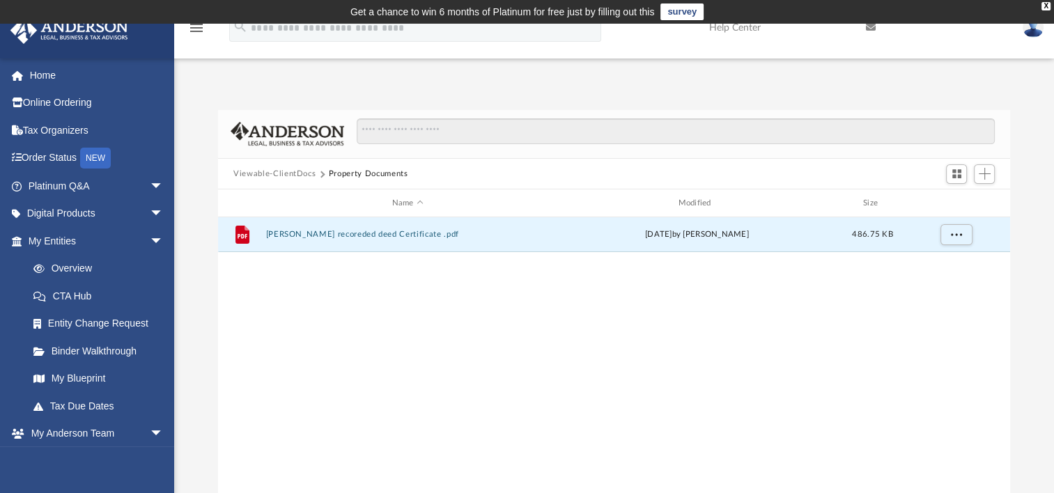
click at [293, 173] on button "Viewable-ClientDocs" at bounding box center [274, 174] width 82 height 13
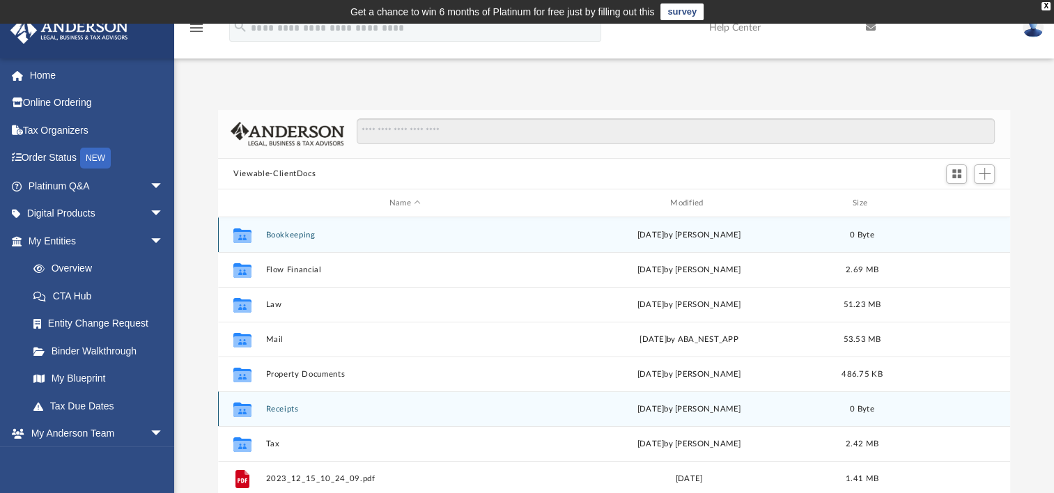
scroll to position [11, 0]
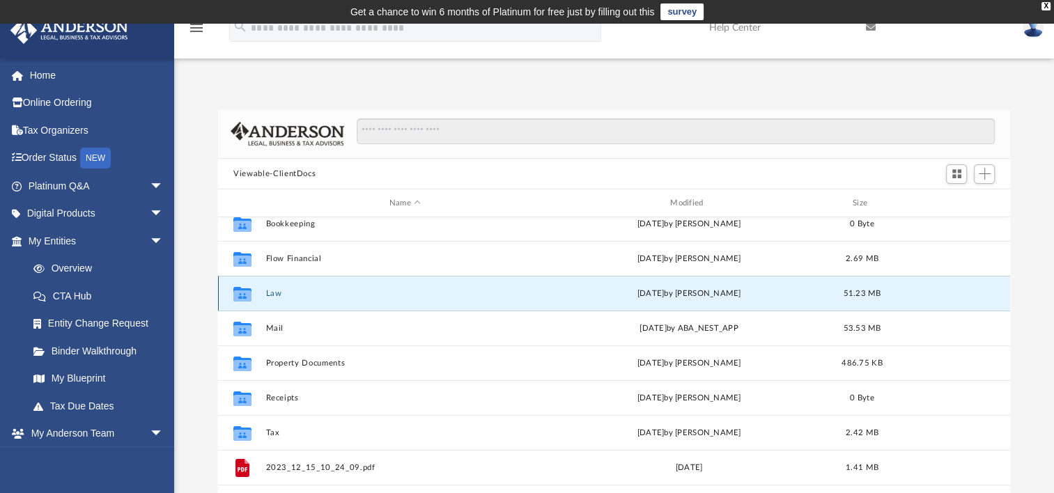
click at [272, 297] on button "Law" at bounding box center [405, 293] width 278 height 9
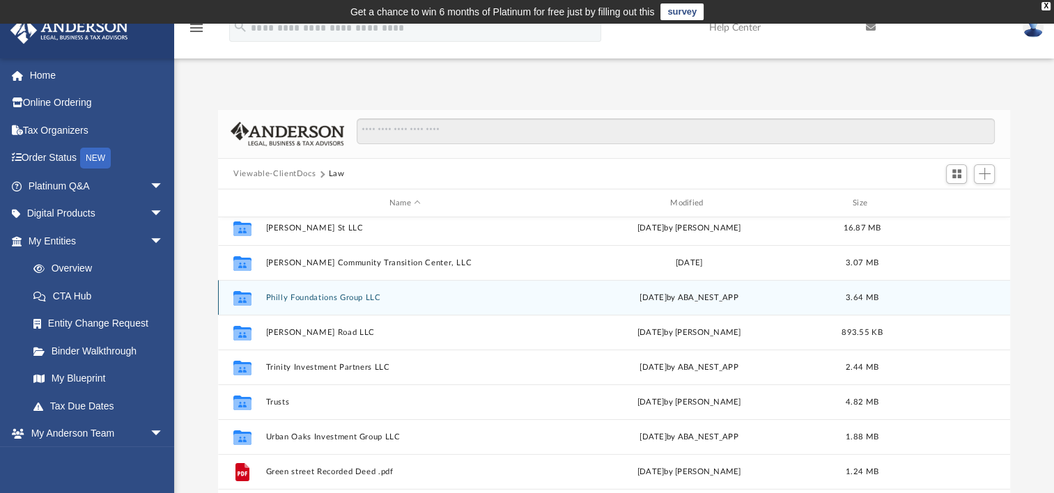
scroll to position [198, 0]
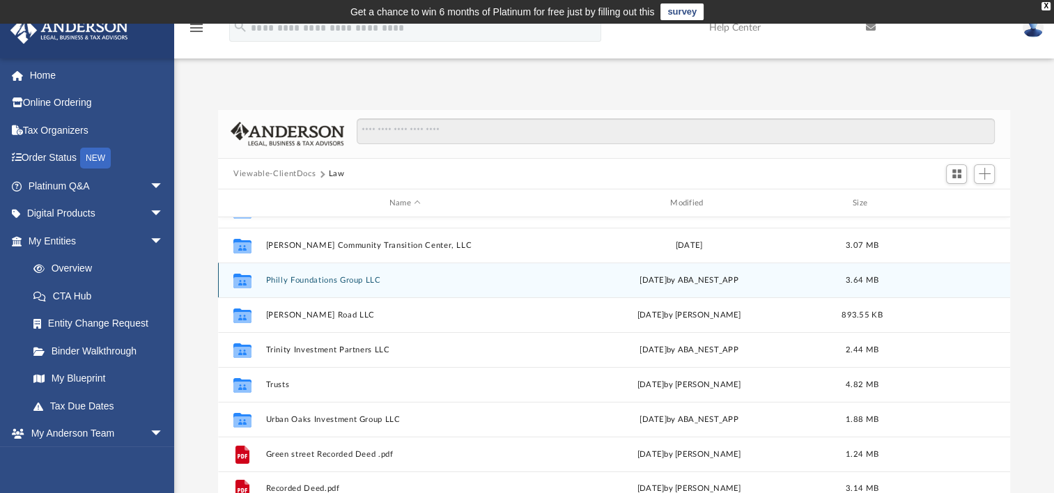
click at [334, 280] on button "Philly Foundations Group LLC" at bounding box center [405, 280] width 278 height 9
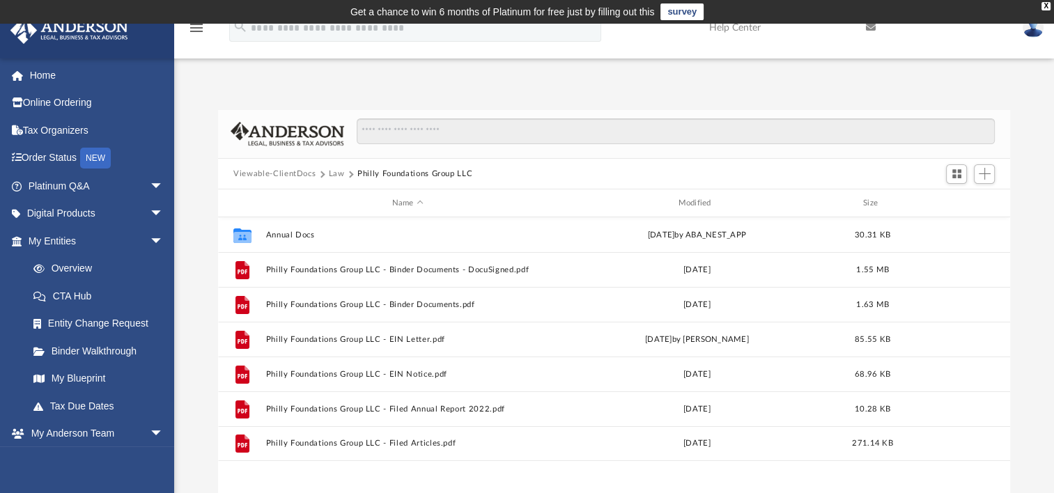
scroll to position [0, 0]
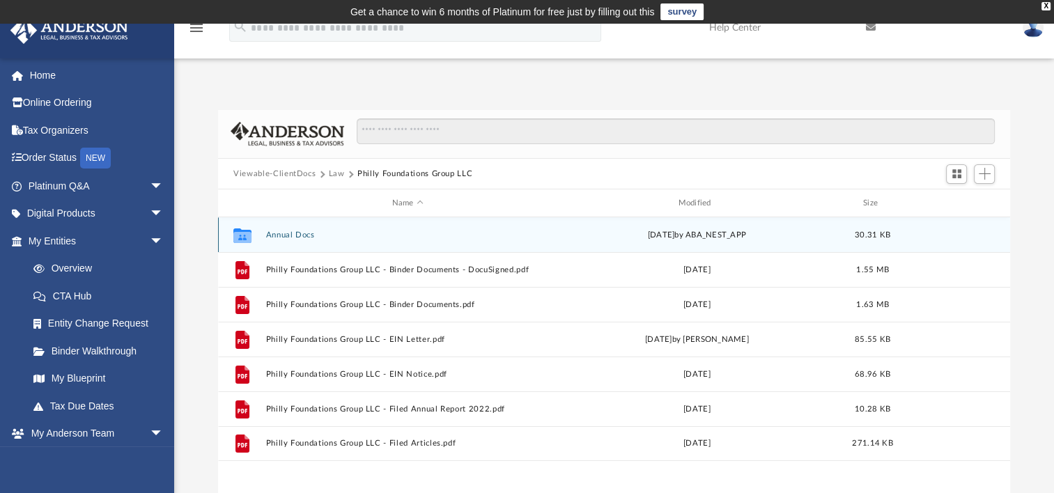
click at [286, 237] on button "Annual Docs" at bounding box center [407, 234] width 283 height 9
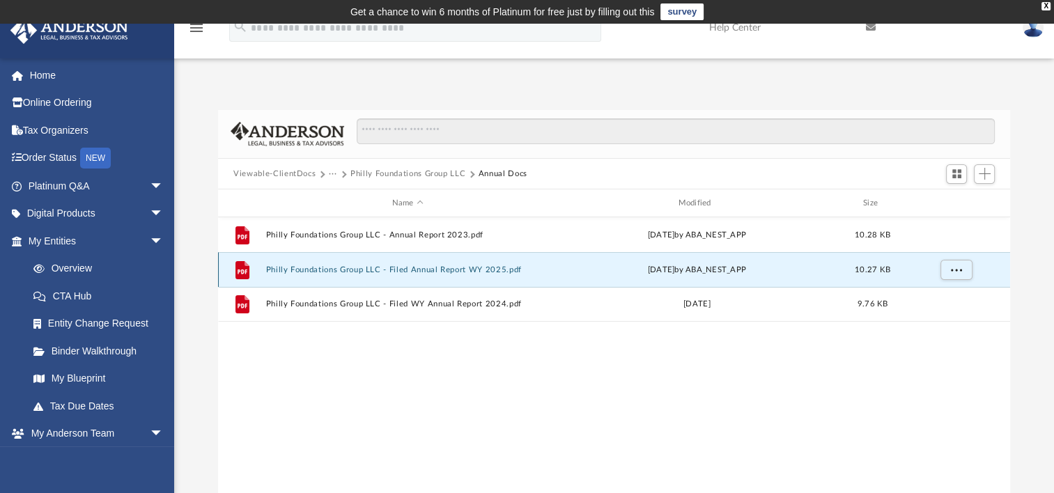
click at [454, 271] on button "Philly Foundations Group LLC - Filed Annual Report WY 2025.pdf" at bounding box center [407, 269] width 283 height 9
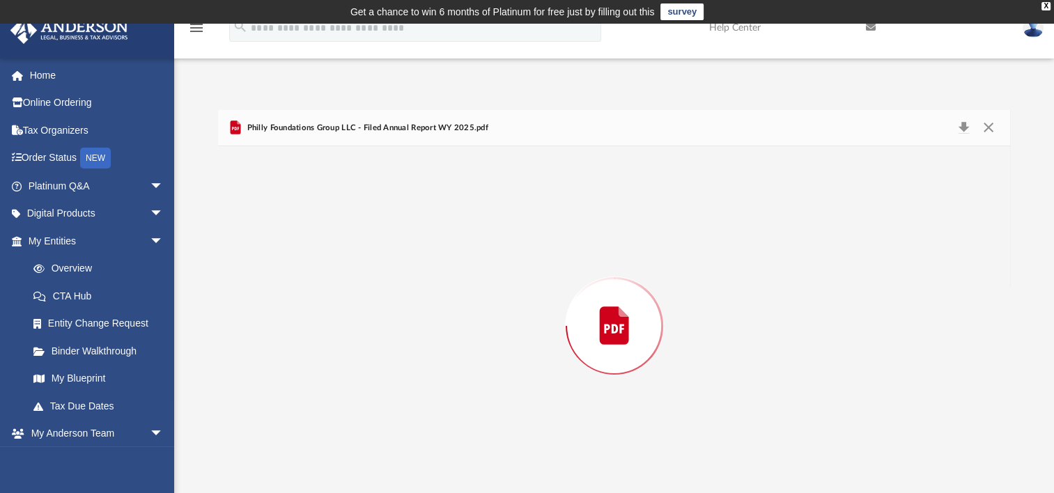
scroll to position [13, 0]
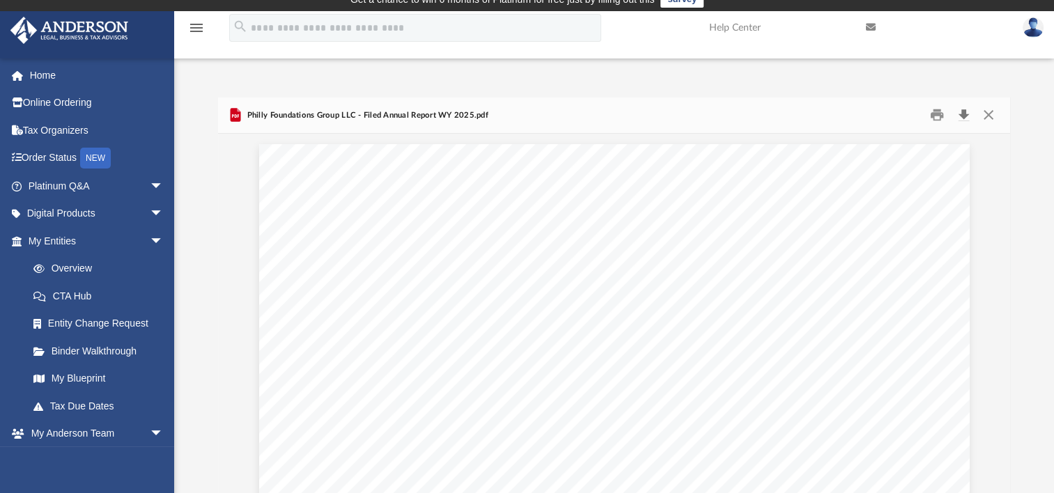
click at [958, 114] on button "Download" at bounding box center [962, 115] width 25 height 22
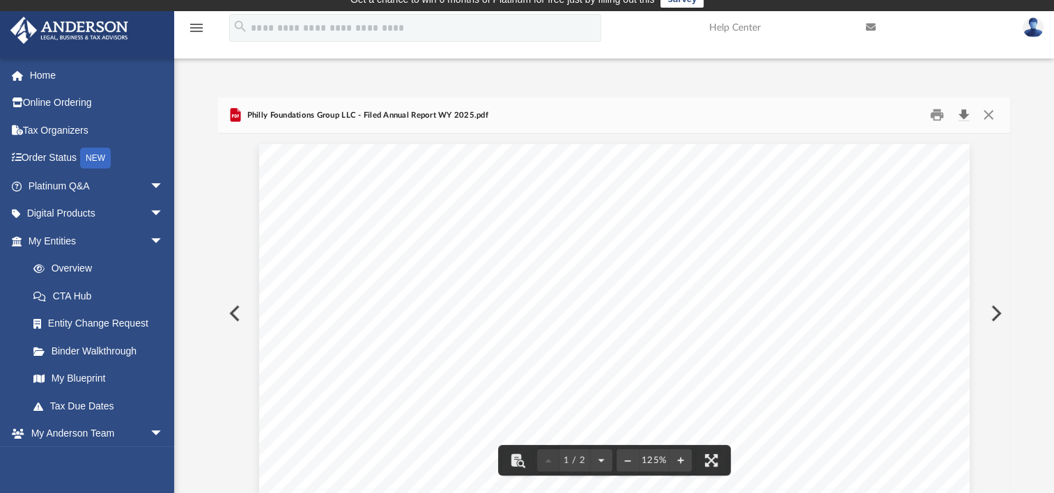
scroll to position [0, 0]
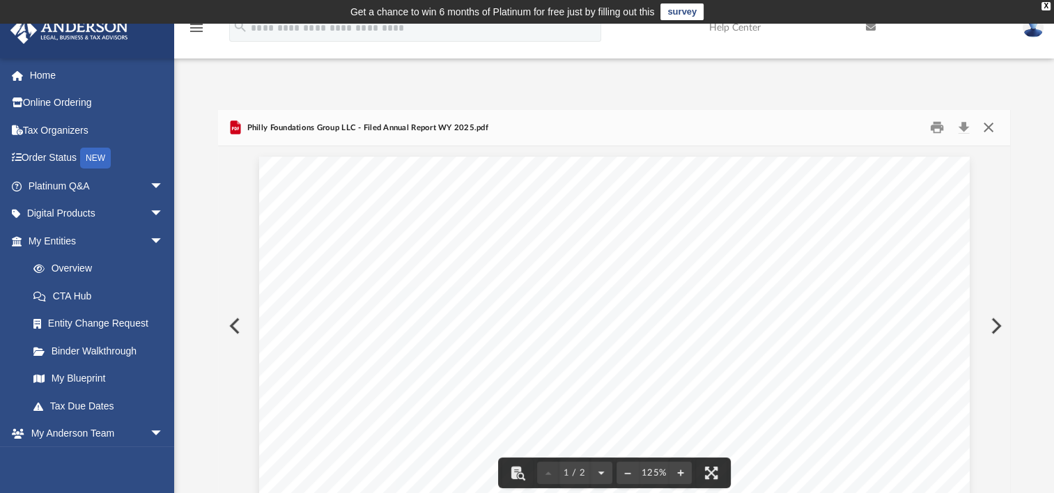
click at [983, 132] on button "Close" at bounding box center [987, 128] width 25 height 22
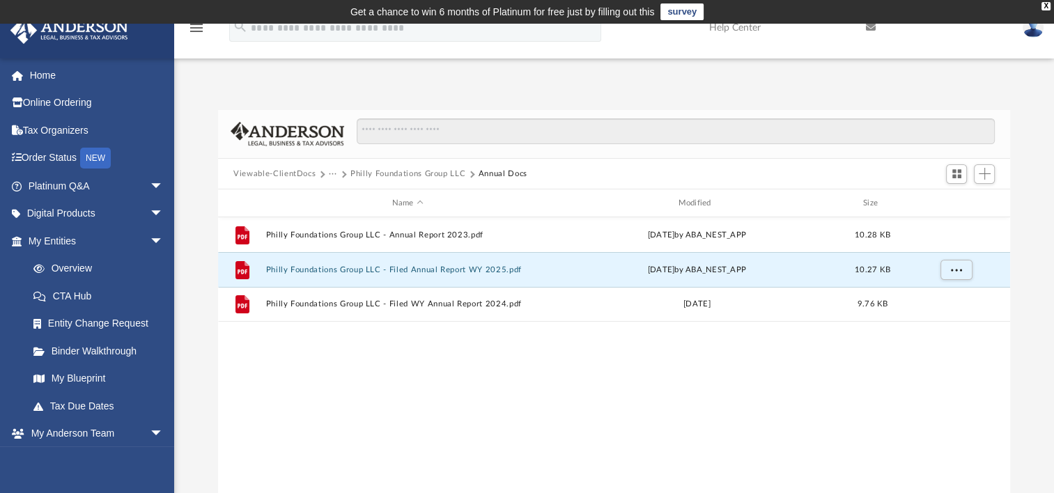
click at [284, 173] on button "Viewable-ClientDocs" at bounding box center [274, 174] width 82 height 13
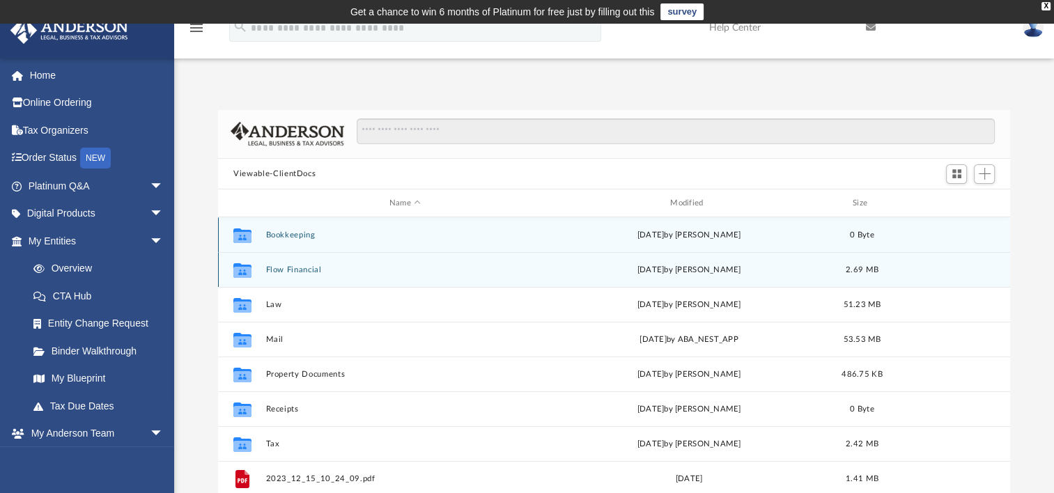
scroll to position [25, 0]
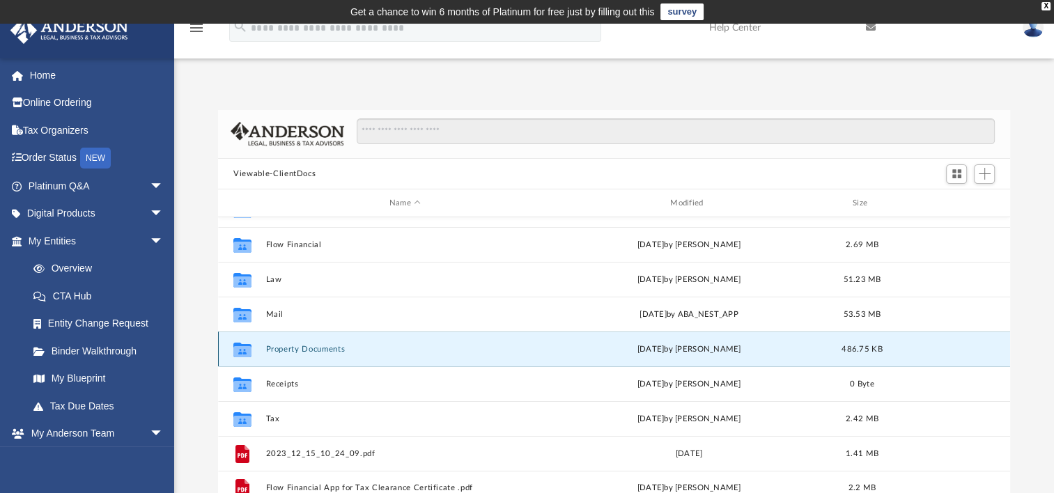
click at [327, 351] on button "Property Documents" at bounding box center [405, 349] width 278 height 9
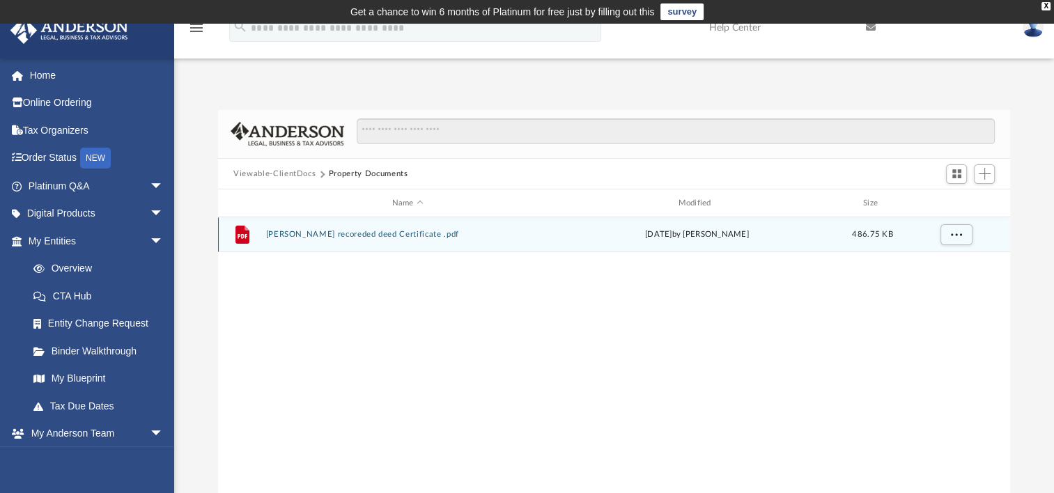
scroll to position [0, 0]
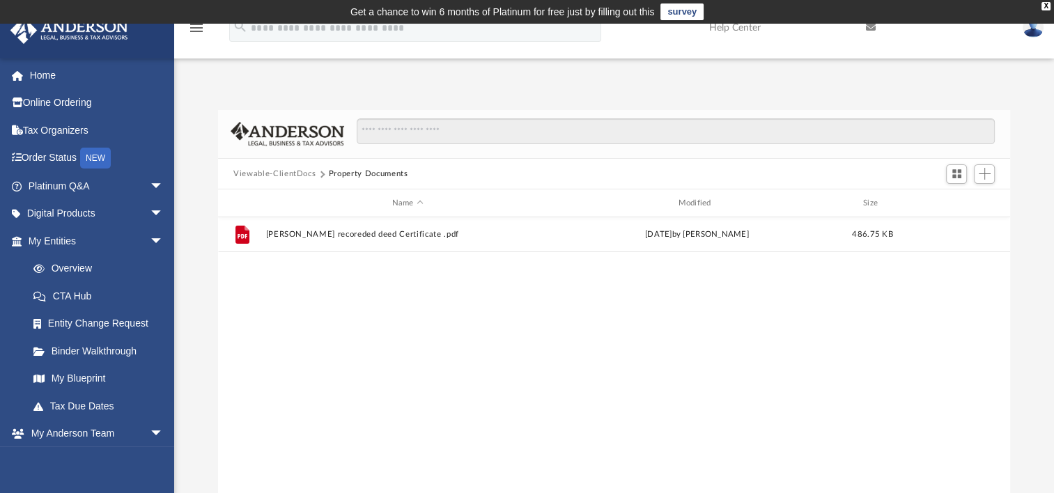
click at [298, 173] on button "Viewable-ClientDocs" at bounding box center [274, 174] width 82 height 13
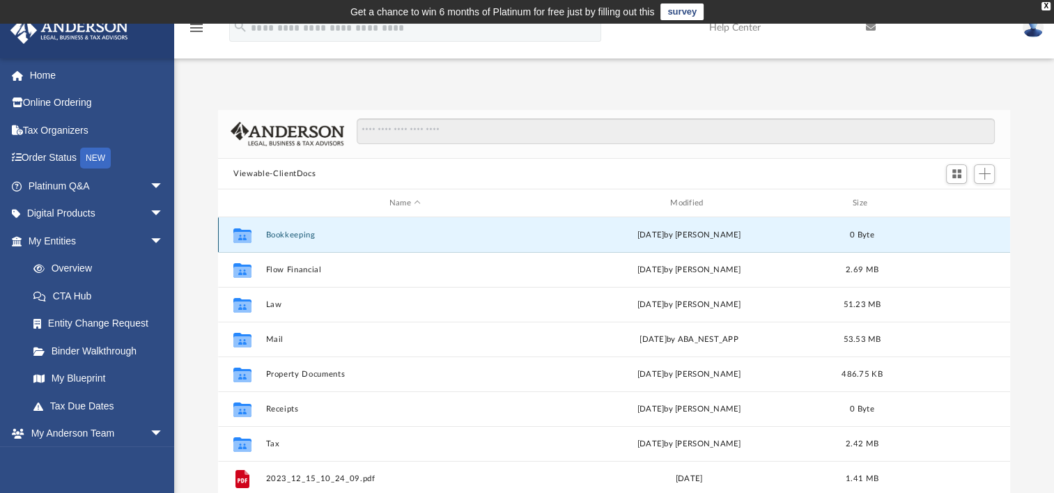
click at [302, 234] on button "Bookkeeping" at bounding box center [405, 234] width 278 height 9
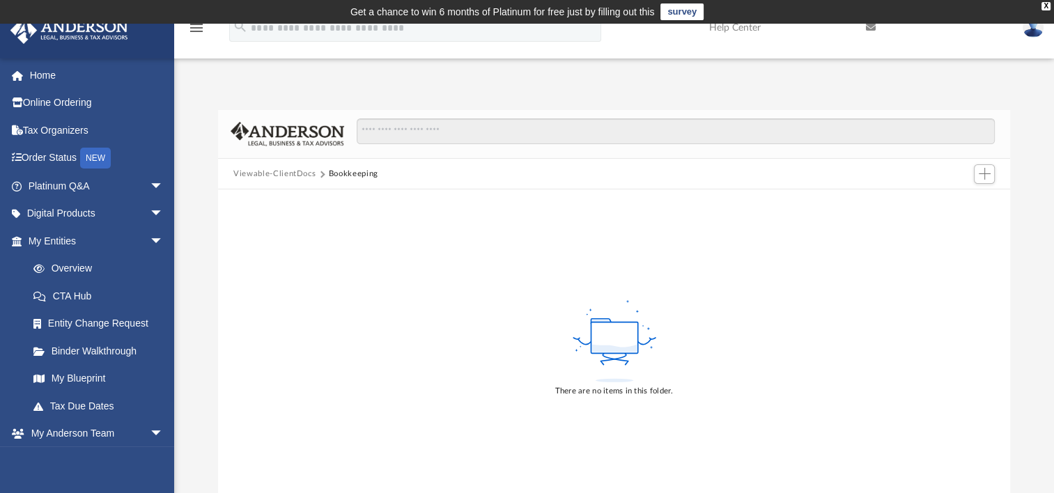
click at [244, 172] on button "Viewable-ClientDocs" at bounding box center [274, 174] width 82 height 13
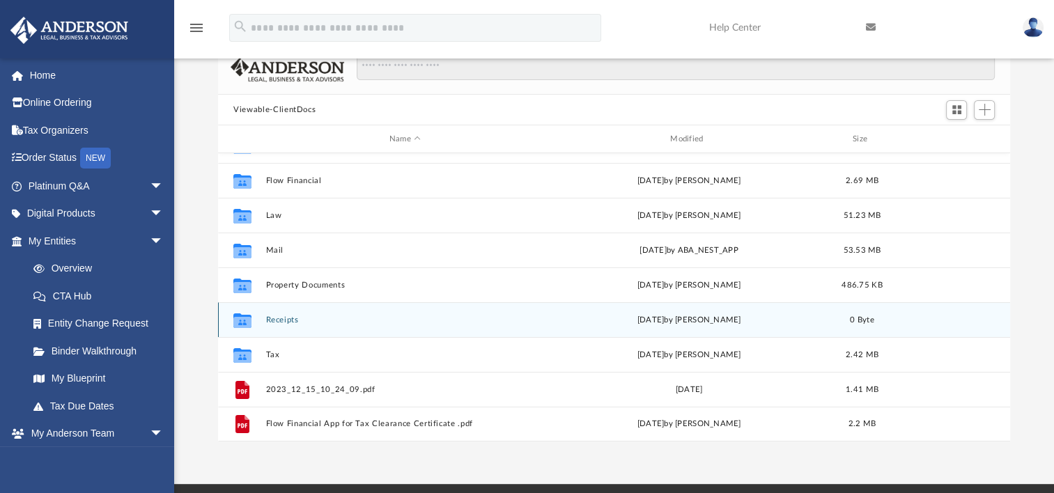
scroll to position [72, 0]
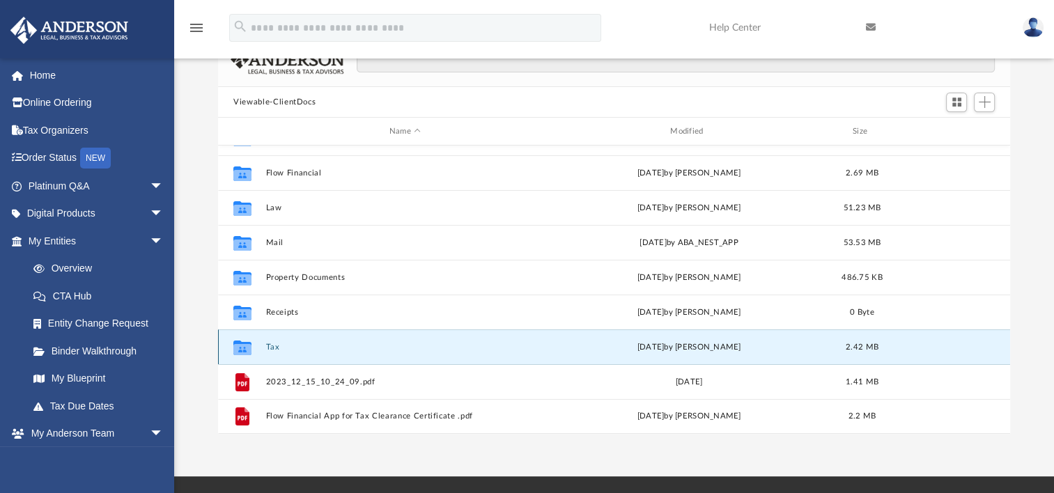
click at [270, 344] on button "Tax" at bounding box center [405, 347] width 278 height 9
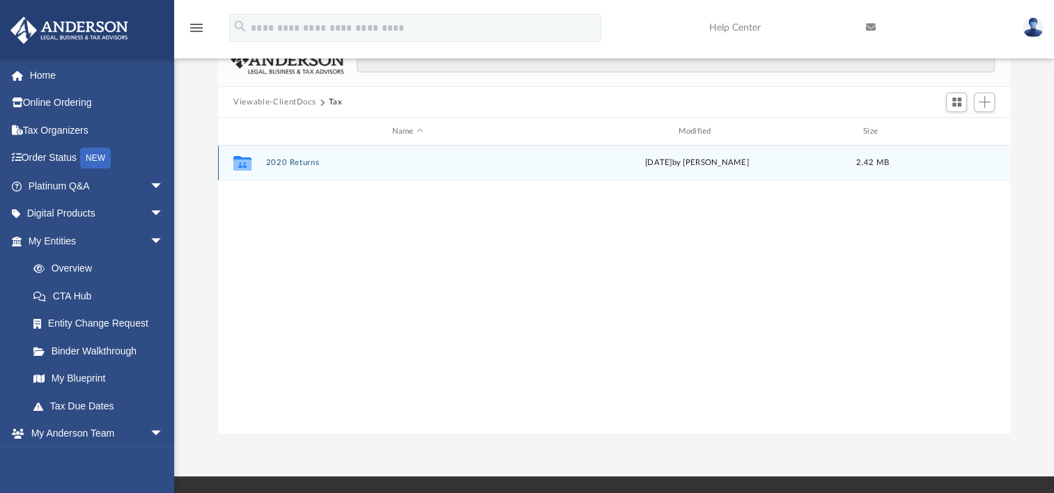
scroll to position [0, 0]
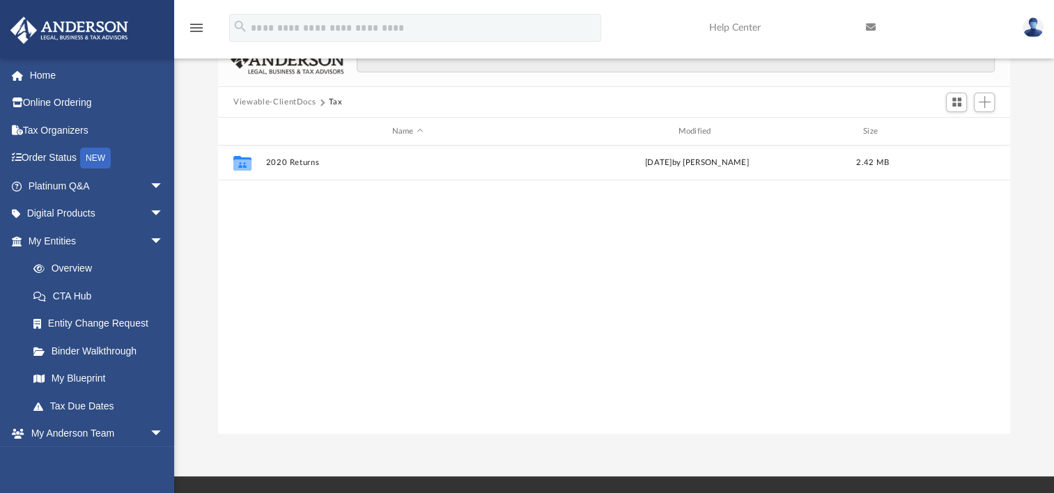
click at [295, 100] on button "Viewable-ClientDocs" at bounding box center [274, 102] width 82 height 13
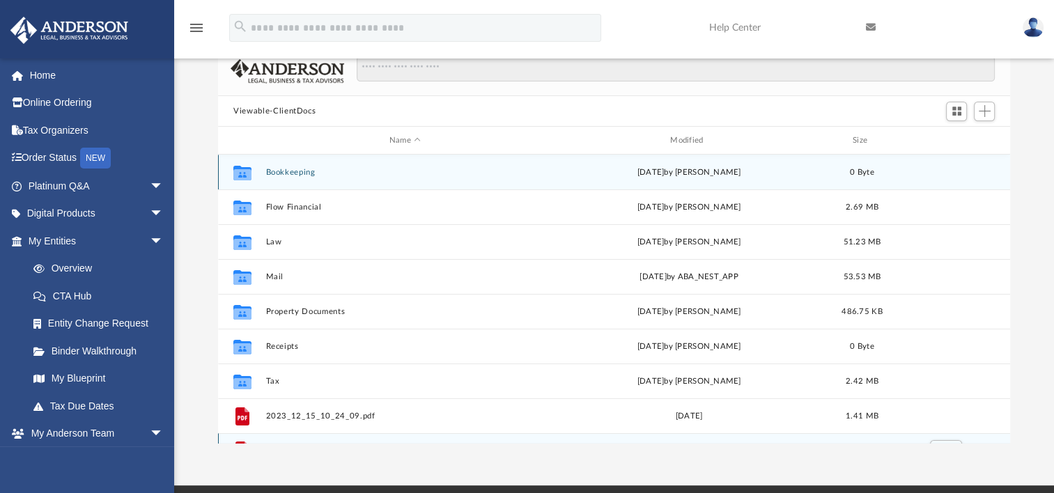
scroll to position [61, 0]
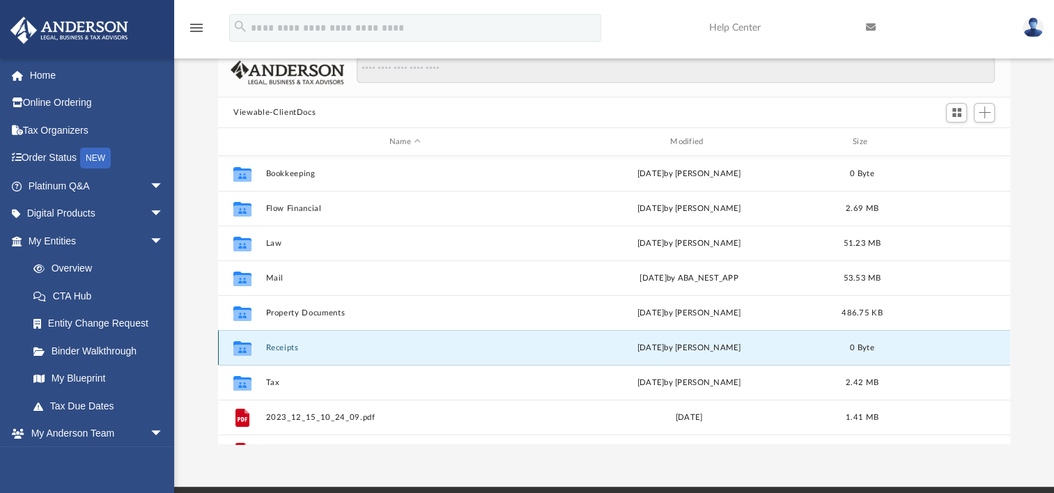
click at [299, 351] on button "Receipts" at bounding box center [405, 347] width 278 height 9
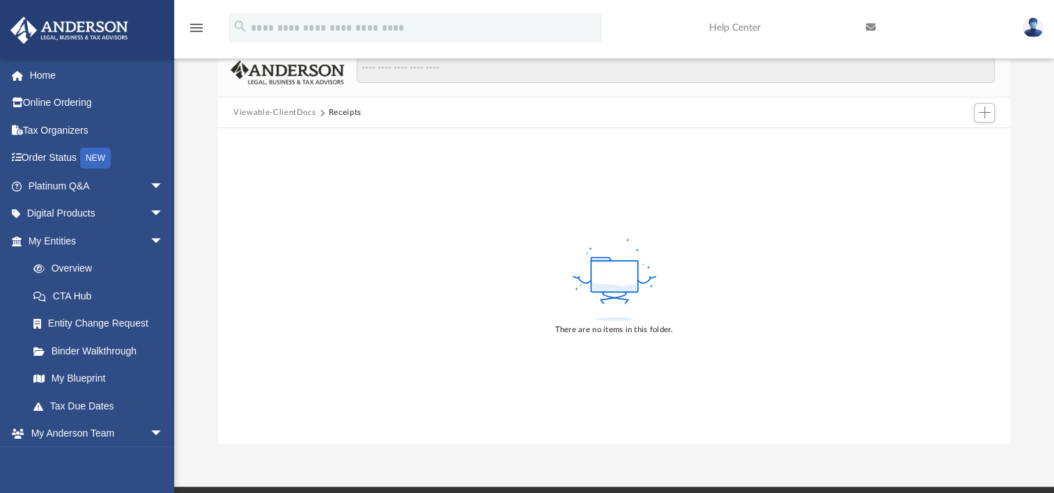
click at [302, 109] on button "Viewable-ClientDocs" at bounding box center [274, 113] width 82 height 13
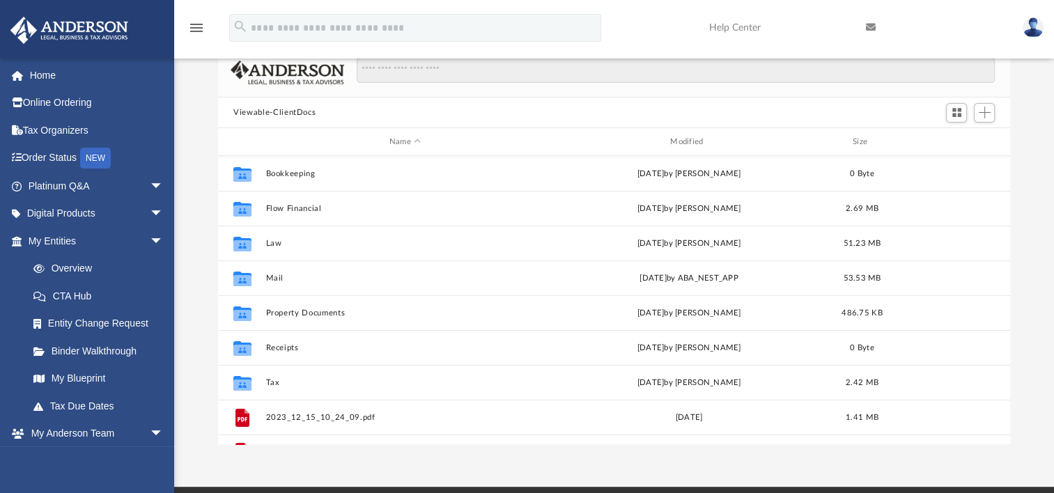
scroll to position [306, 780]
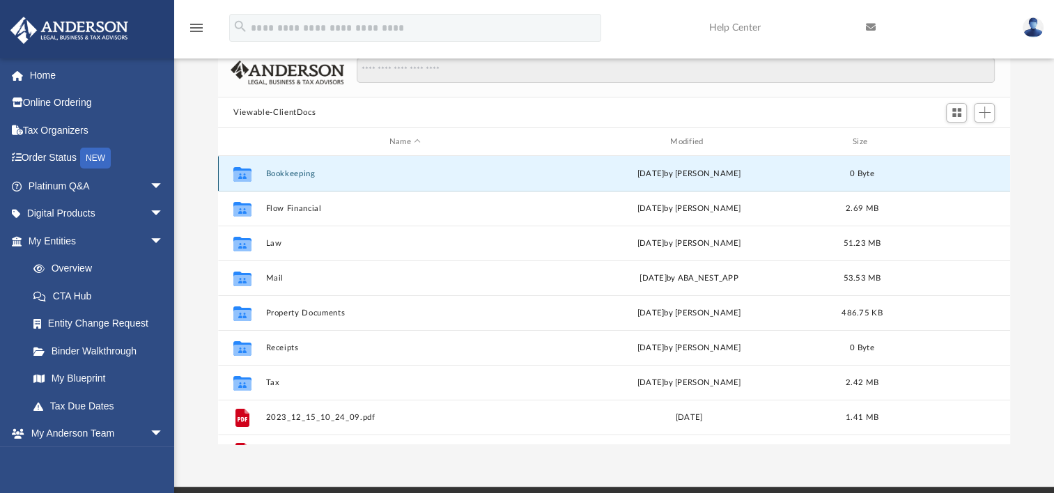
click at [302, 170] on button "Bookkeeping" at bounding box center [405, 173] width 278 height 9
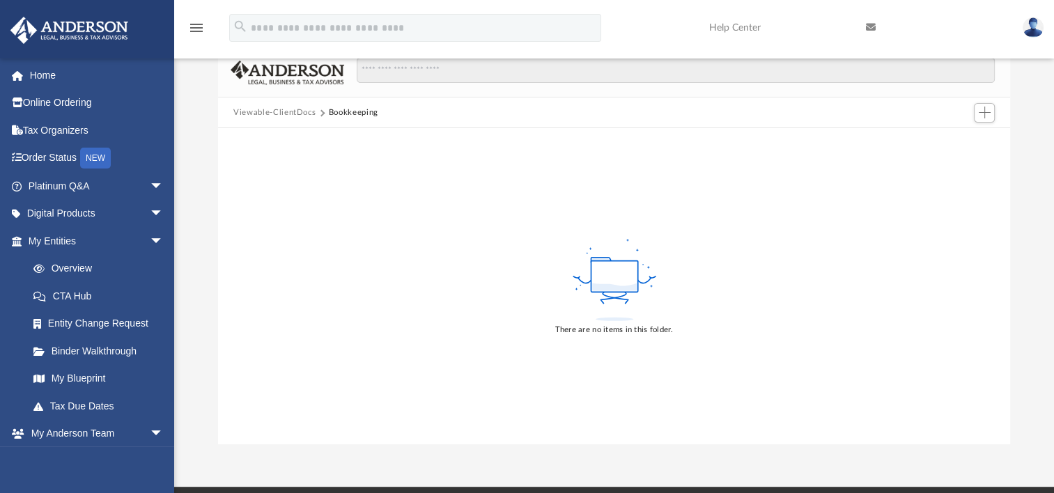
click at [283, 112] on button "Viewable-ClientDocs" at bounding box center [274, 113] width 82 height 13
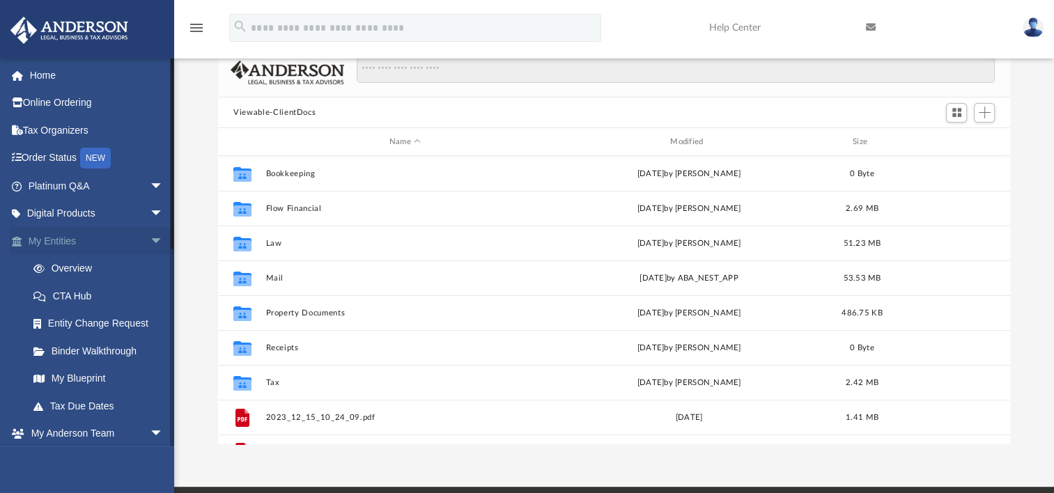
click at [45, 244] on link "My Entities arrow_drop_down" at bounding box center [97, 241] width 175 height 28
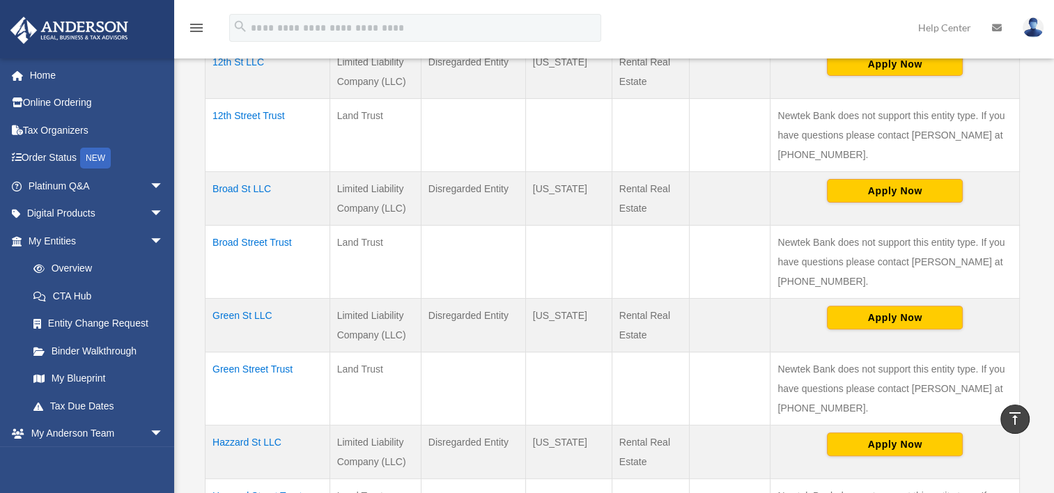
scroll to position [393, 0]
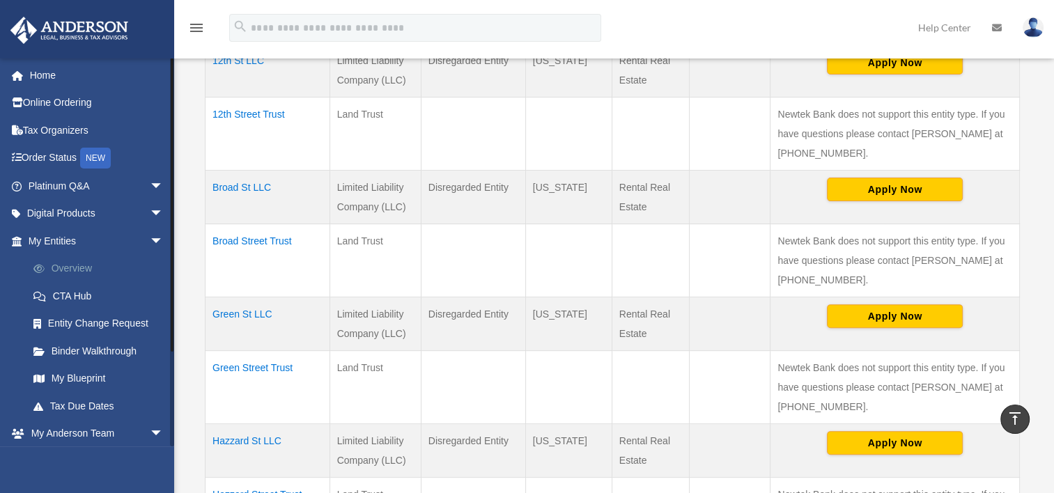
click at [84, 267] on link "Overview" at bounding box center [101, 269] width 165 height 28
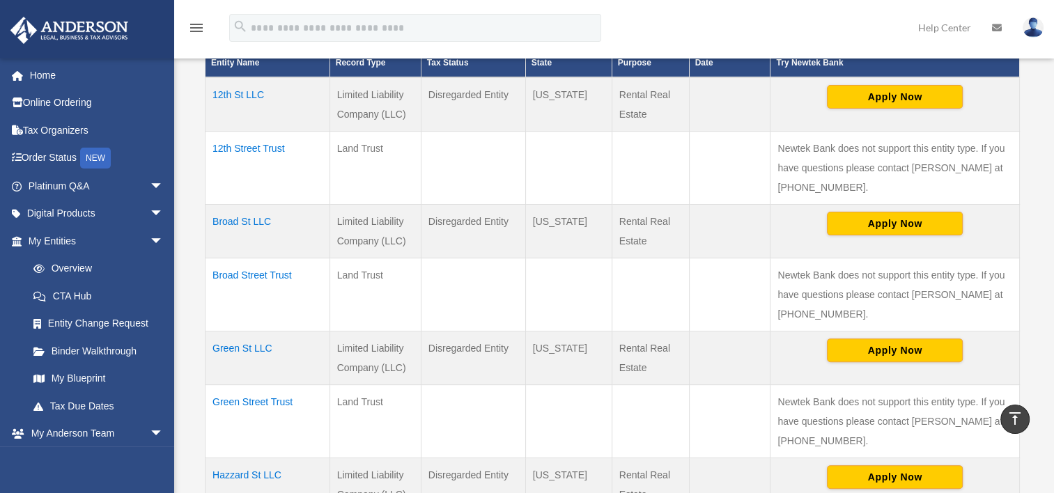
scroll to position [359, 0]
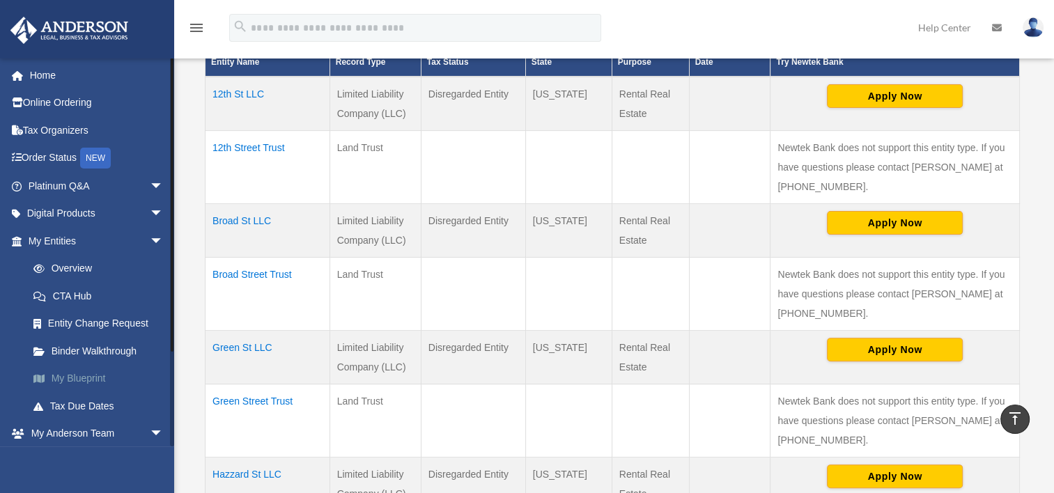
click at [96, 379] on link "My Blueprint" at bounding box center [101, 379] width 165 height 28
